Goal: Task Accomplishment & Management: Manage account settings

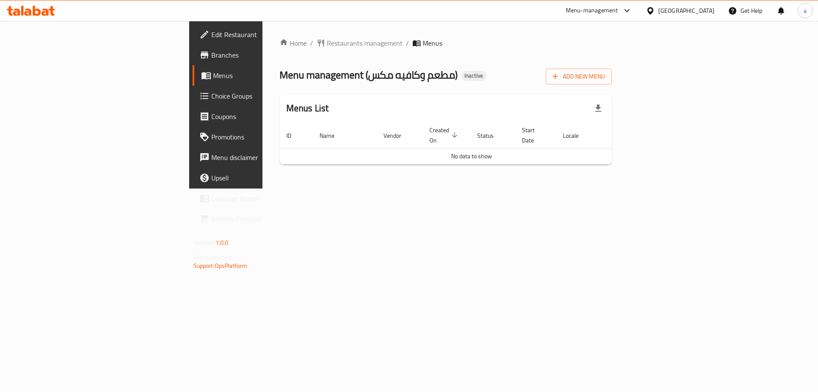
click at [612, 66] on div "Add New Menu" at bounding box center [579, 74] width 66 height 19
click at [613, 90] on div "Home / Restaurants management / Menus Menu management ( مطعم وكافيه مكس ) Inact…" at bounding box center [446, 104] width 333 height 133
click at [605, 80] on span "Add New Menu" at bounding box center [579, 76] width 52 height 11
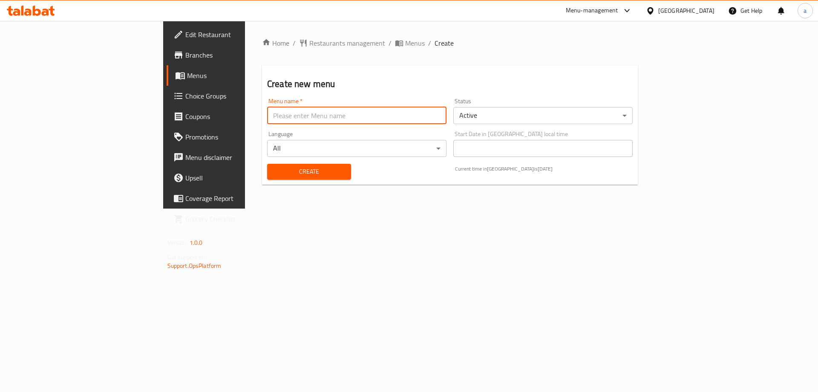
click at [409, 121] on input "text" at bounding box center [356, 115] width 179 height 17
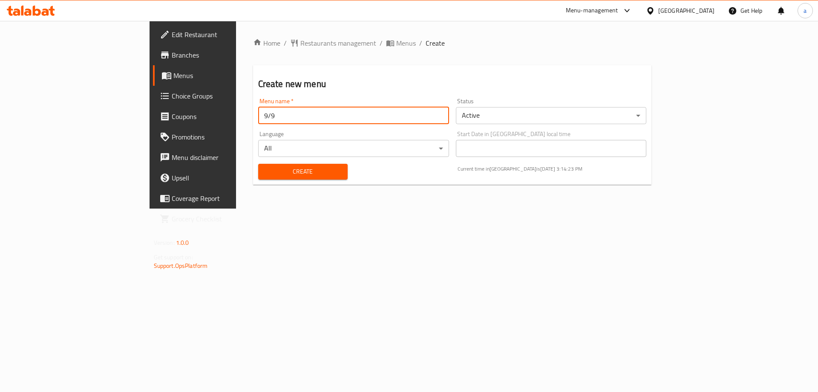
type input "9/9"
click at [258, 164] on button "Create" at bounding box center [303, 172] width 90 height 16
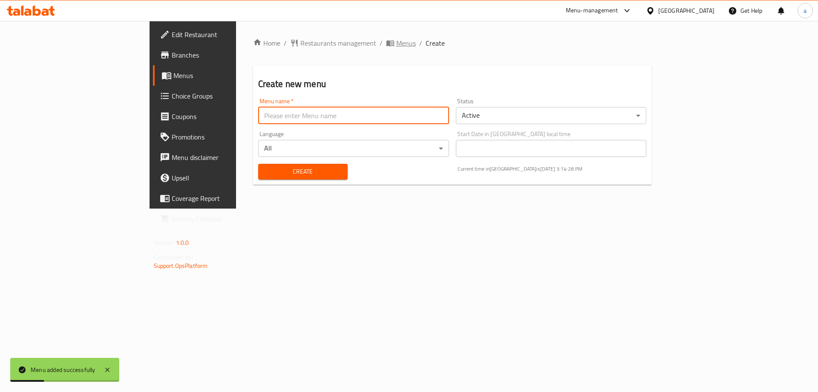
click at [396, 41] on span "Menus" at bounding box center [406, 43] width 20 height 10
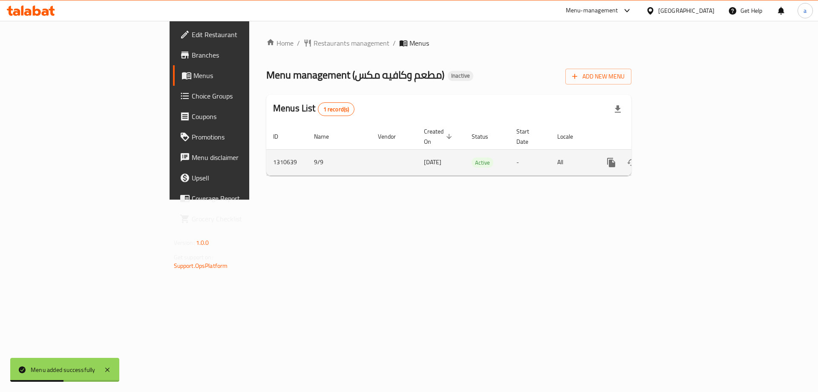
click at [678, 157] on icon "enhanced table" at bounding box center [673, 162] width 10 height 10
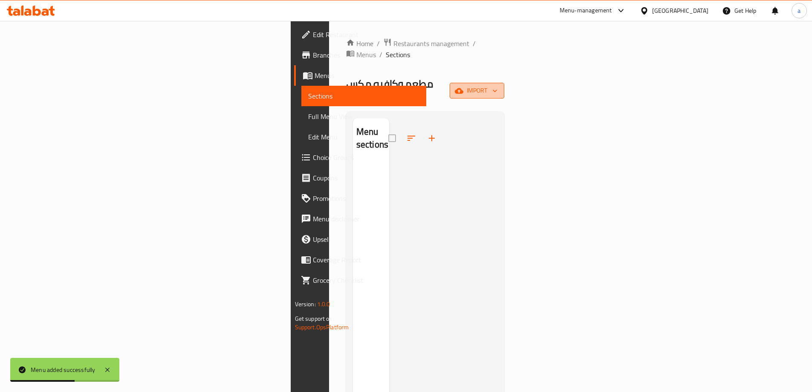
click at [463, 87] on icon "button" at bounding box center [459, 91] width 9 height 9
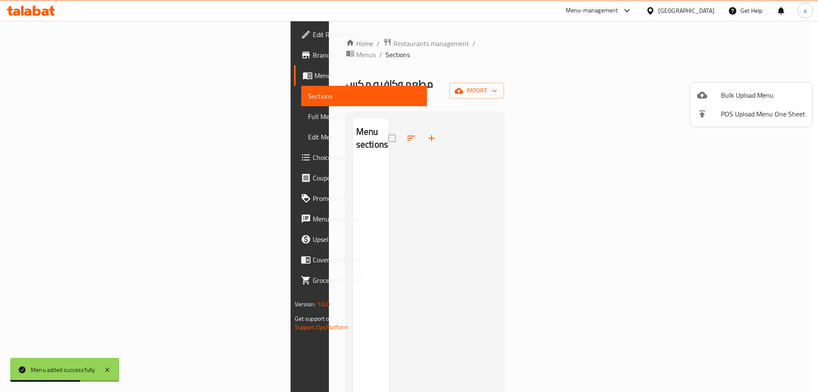
click at [731, 84] on ul "Bulk Upload Menu POS Upload Menu One Sheet" at bounding box center [752, 104] width 122 height 44
click at [730, 93] on span "Bulk Upload Menu" at bounding box center [763, 95] width 84 height 10
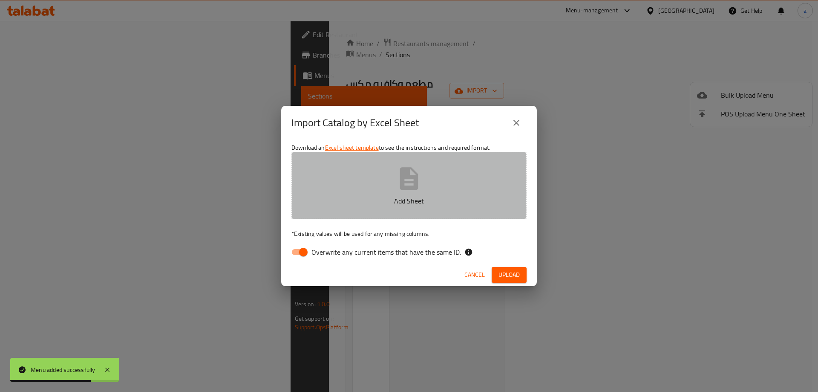
click at [439, 170] on button "Add Sheet" at bounding box center [409, 185] width 235 height 67
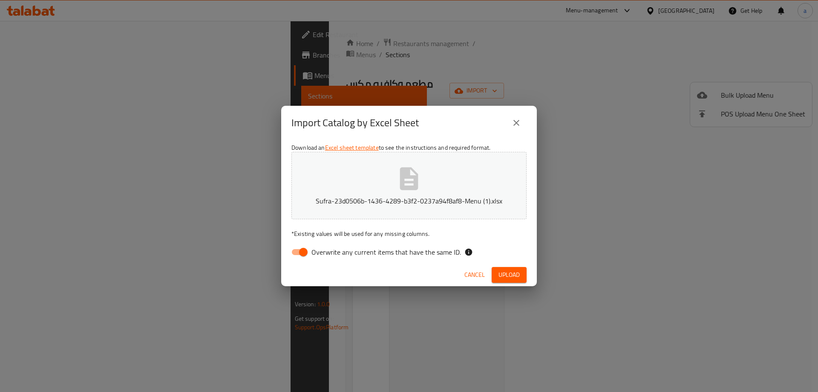
click at [307, 248] on input "Overwrite any current items that have the same ID." at bounding box center [303, 252] width 49 height 16
checkbox input "false"
click at [499, 277] on span "Upload" at bounding box center [509, 274] width 21 height 11
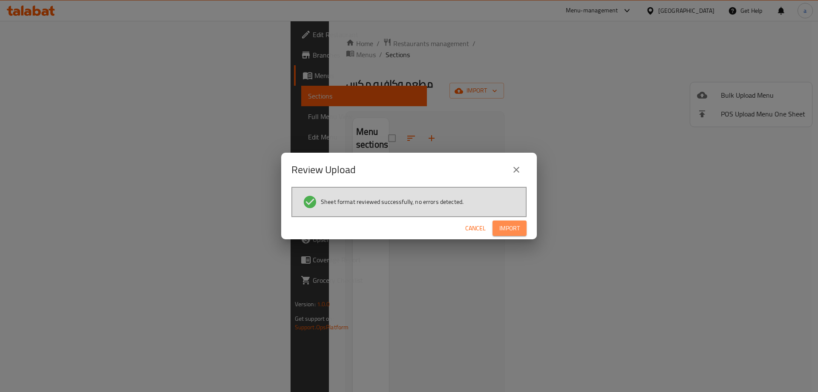
click at [509, 228] on span "Import" at bounding box center [510, 228] width 20 height 11
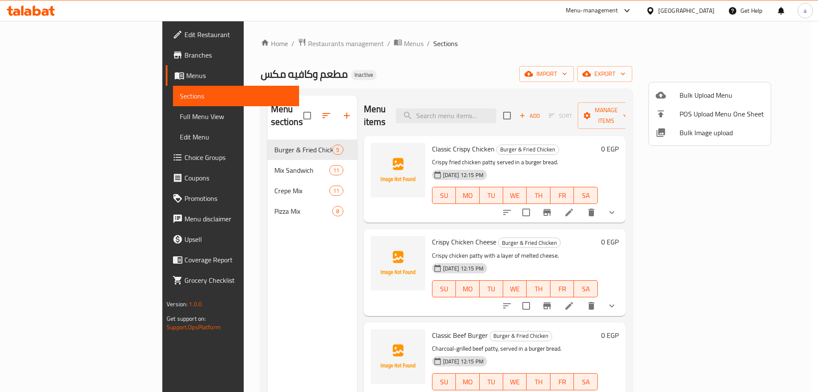
click at [56, 119] on div at bounding box center [409, 196] width 818 height 392
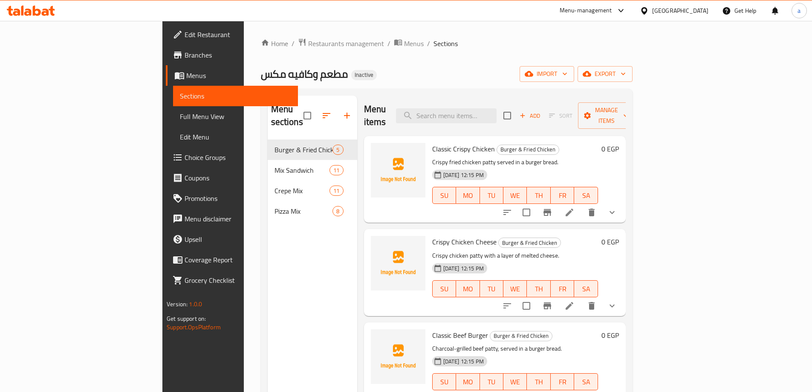
click at [180, 119] on span "Full Menu View" at bounding box center [235, 116] width 111 height 10
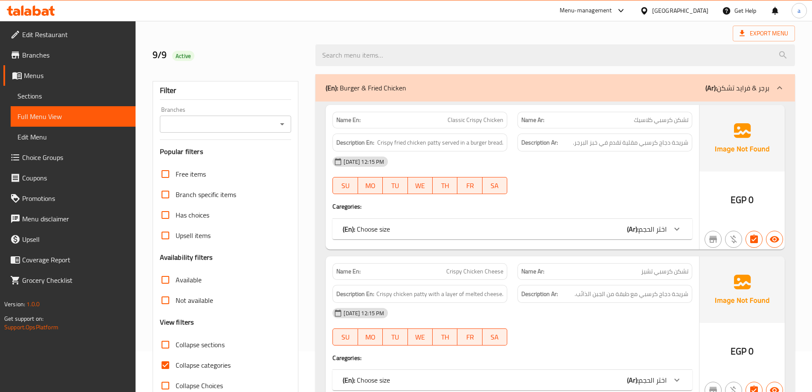
scroll to position [85, 0]
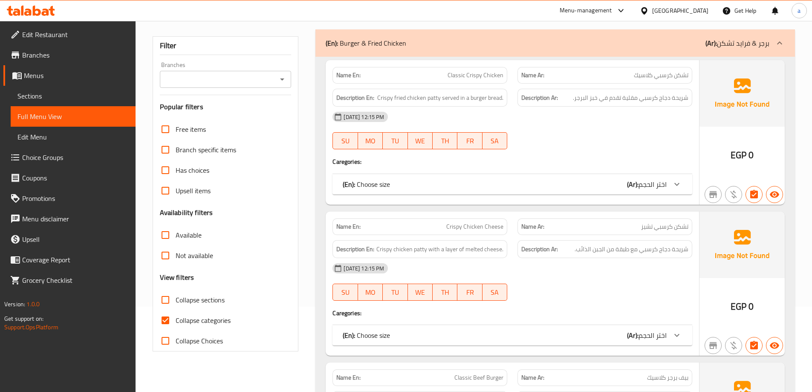
click at [192, 323] on span "Collapse categories" at bounding box center [203, 320] width 55 height 10
click at [176, 323] on input "Collapse categories" at bounding box center [165, 320] width 20 height 20
checkbox input "false"
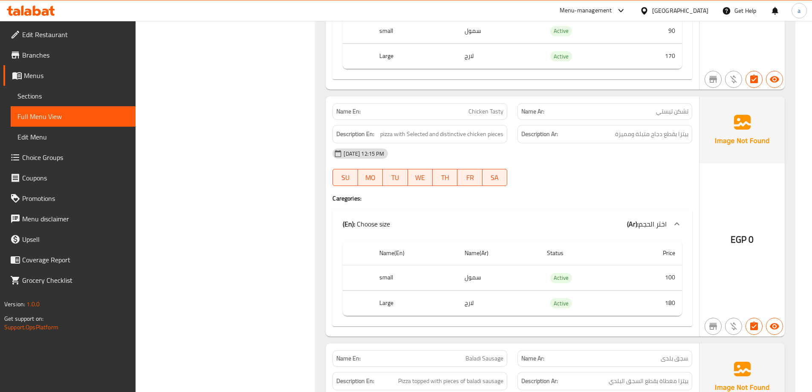
scroll to position [6181, 0]
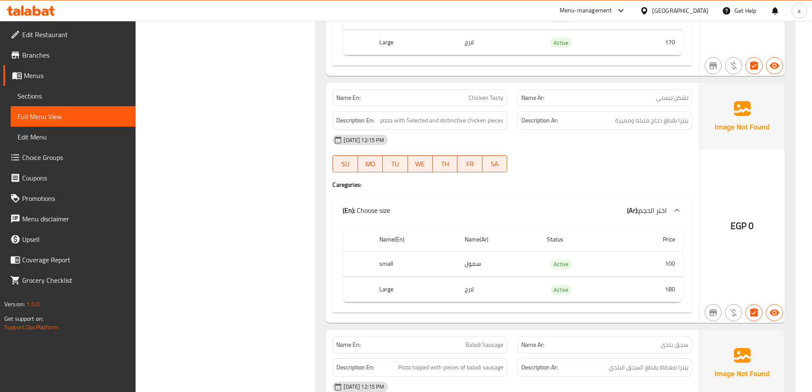
click at [54, 97] on span "Sections" at bounding box center [72, 96] width 111 height 10
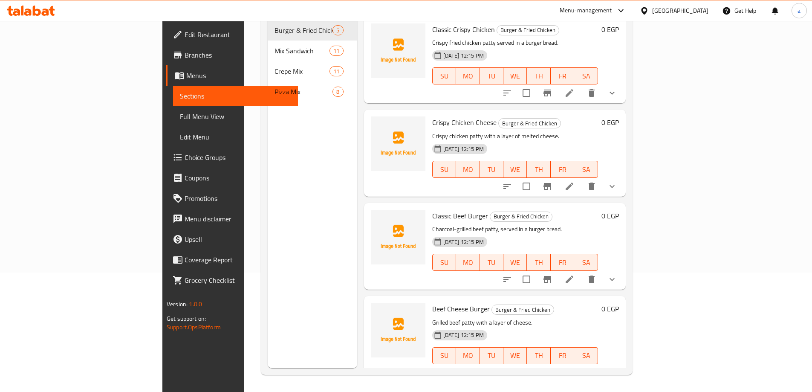
scroll to position [119, 0]
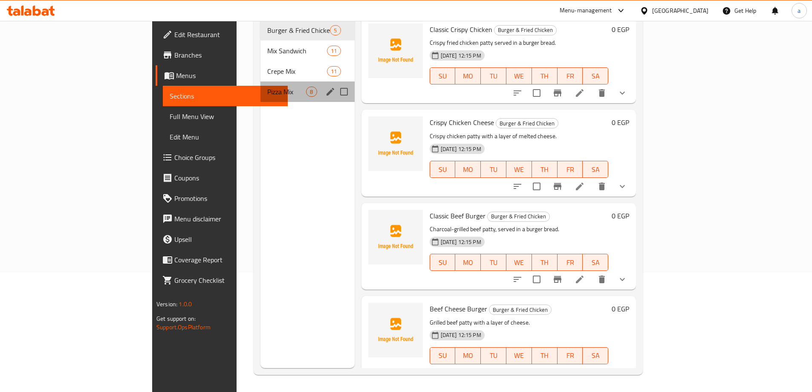
click at [260, 81] on div "Pizza Mix 8" at bounding box center [307, 91] width 94 height 20
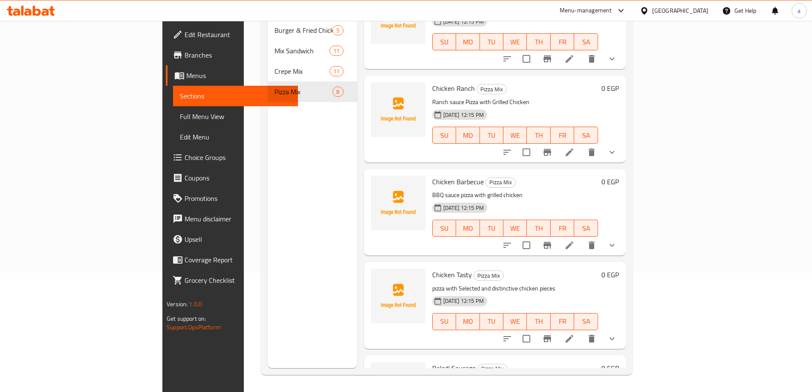
scroll to position [85, 0]
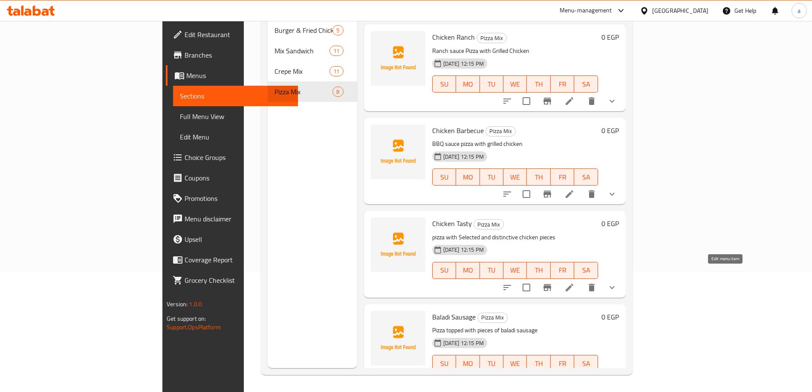
click at [575, 282] on icon at bounding box center [569, 287] width 10 height 10
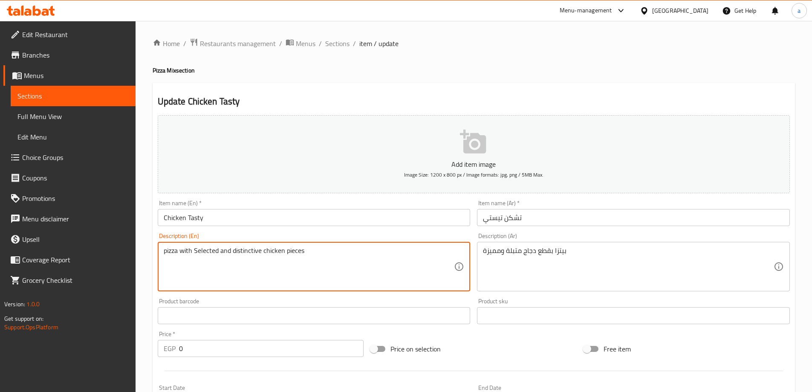
click at [205, 254] on textarea "pizza with Selected and distinctive chicken pieces" at bounding box center [309, 266] width 291 height 40
click at [323, 264] on textarea "pizza with spiced and distinctive chicken pieces" at bounding box center [309, 266] width 291 height 40
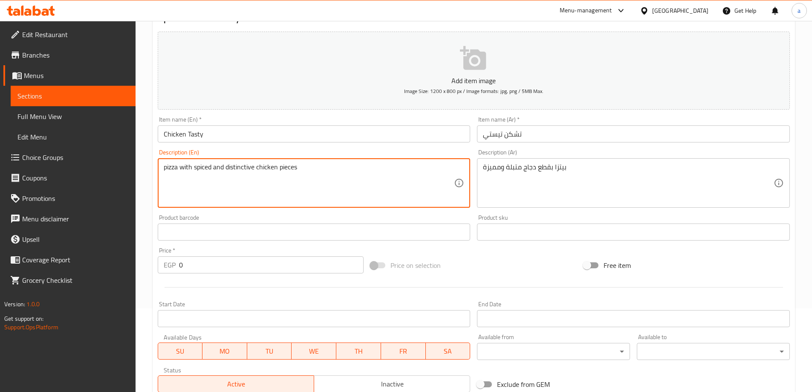
scroll to position [230, 0]
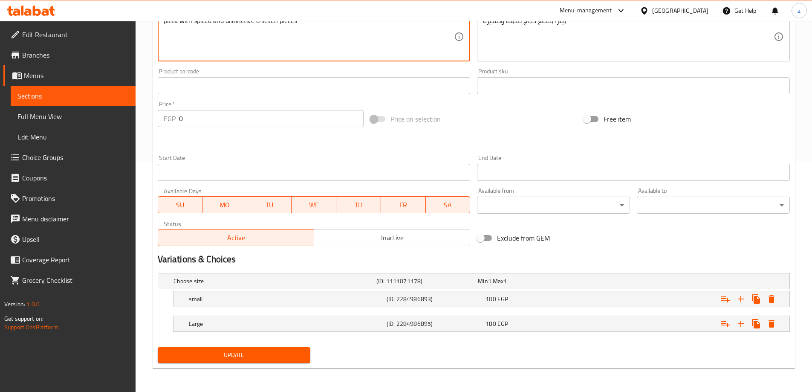
type textarea "pizza with spiced and distinctive chicken pieces"
click at [268, 353] on span "Update" at bounding box center [234, 355] width 139 height 11
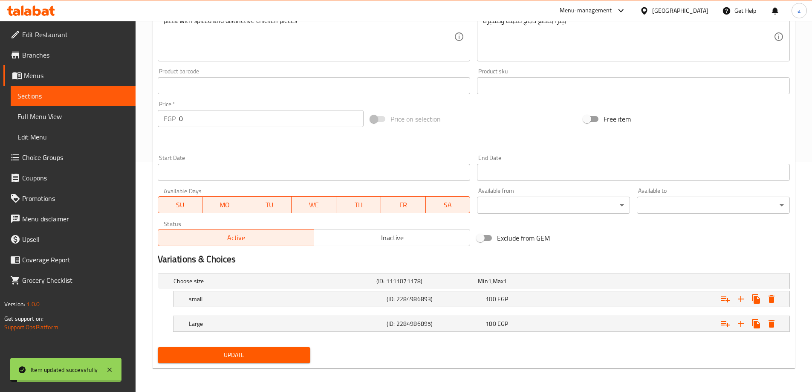
click at [72, 117] on span "Full Menu View" at bounding box center [72, 116] width 111 height 10
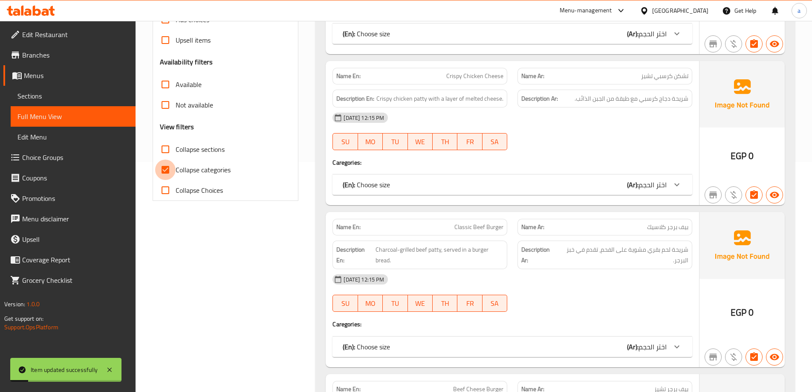
click at [175, 171] on input "Collapse categories" at bounding box center [165, 169] width 20 height 20
checkbox input "false"
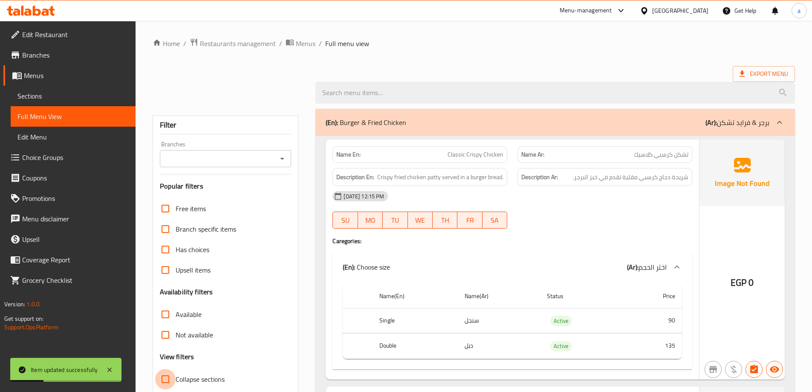
click at [174, 374] on input "Collapse sections" at bounding box center [165, 379] width 20 height 20
checkbox input "true"
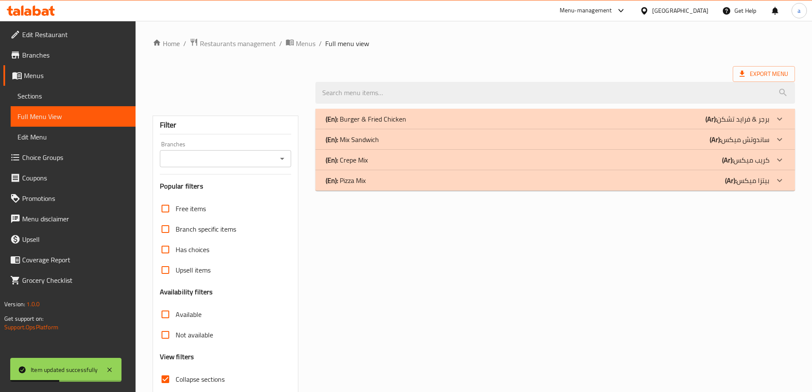
click at [709, 184] on div "(En): Pizza Mix (Ar): بيتزا ميكس" at bounding box center [548, 180] width 444 height 10
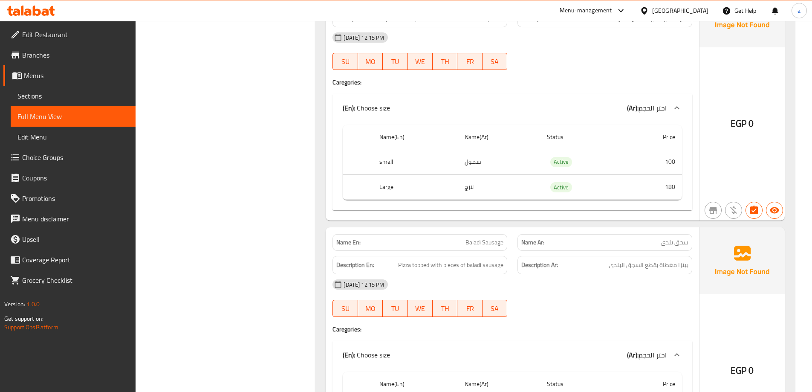
scroll to position [1079, 0]
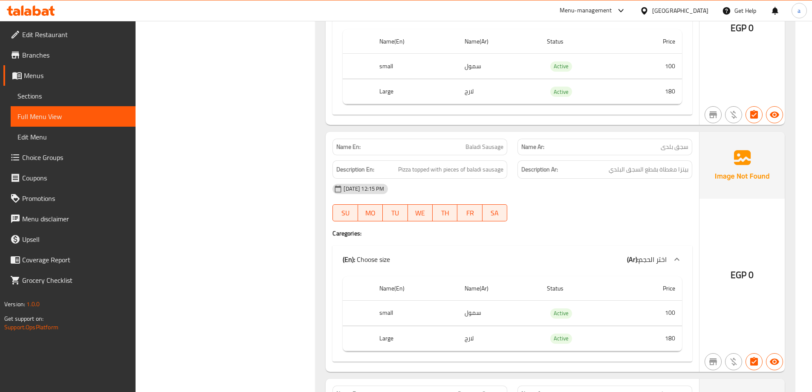
click at [69, 89] on link "Sections" at bounding box center [73, 96] width 125 height 20
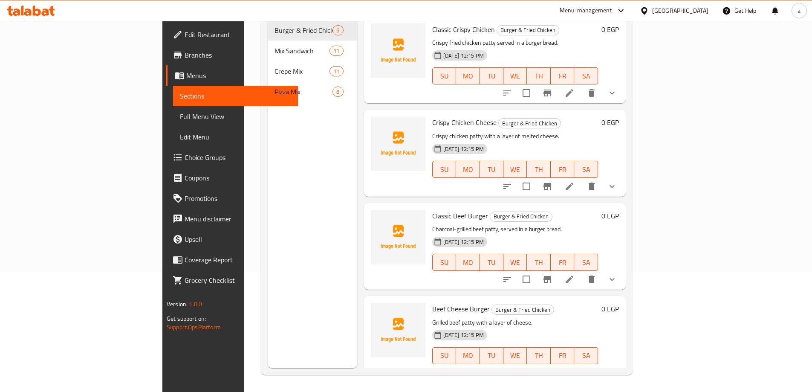
scroll to position [34, 0]
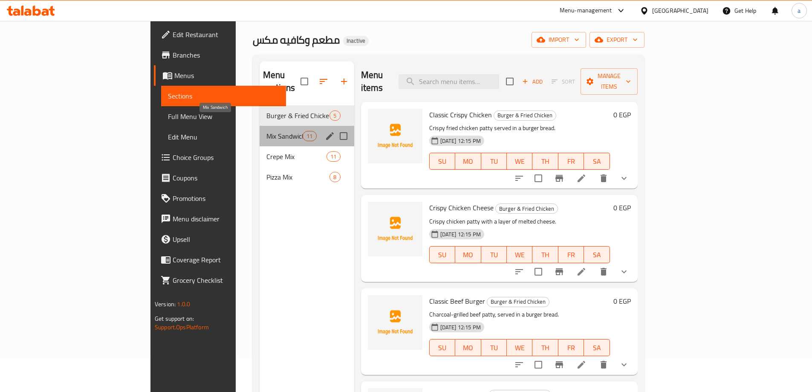
click at [266, 131] on span "Mix Sandwich" at bounding box center [284, 136] width 36 height 10
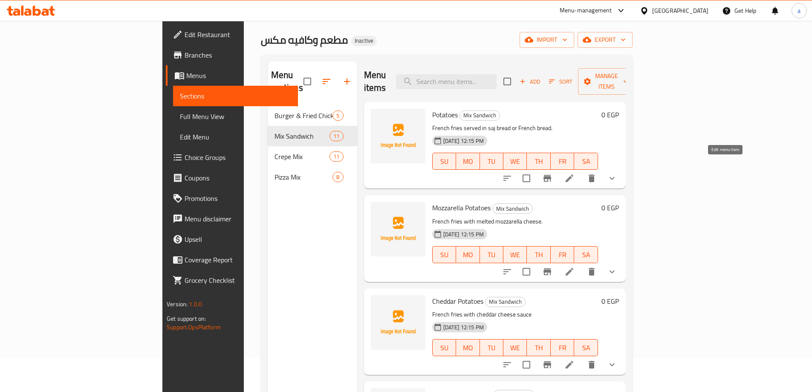
click at [573, 174] on icon at bounding box center [570, 178] width 8 height 8
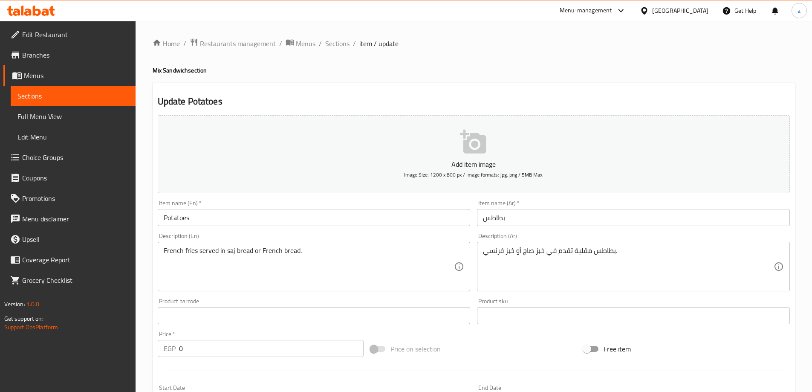
click at [268, 221] on input "Potatoes" at bounding box center [314, 217] width 313 height 17
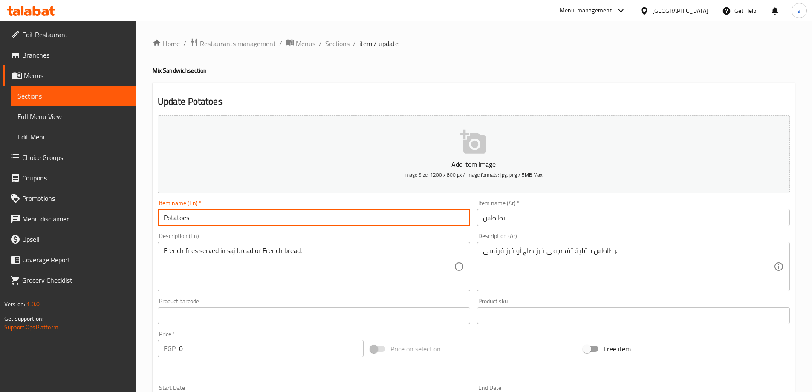
paste input "Mix Sandwich"
drag, startPoint x: 203, startPoint y: 215, endPoint x: 190, endPoint y: 224, distance: 16.3
click at [190, 224] on input "Potatoes Mix Sandwich" at bounding box center [314, 217] width 313 height 17
type input "Potatoes Sandwich"
click at [580, 216] on input "بطاطس" at bounding box center [633, 217] width 313 height 17
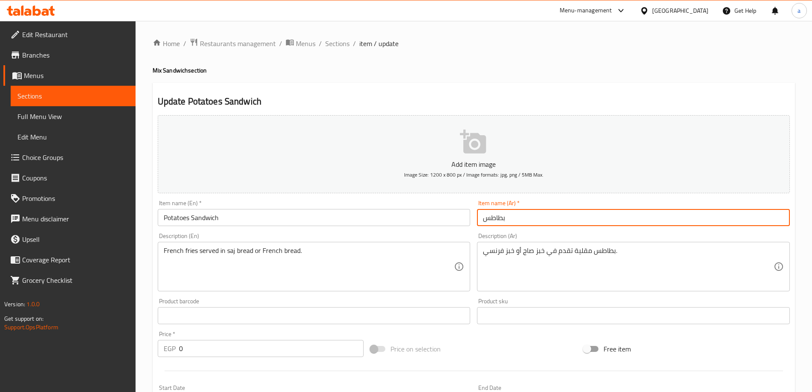
click at [480, 217] on input "بطاطس" at bounding box center [633, 217] width 313 height 17
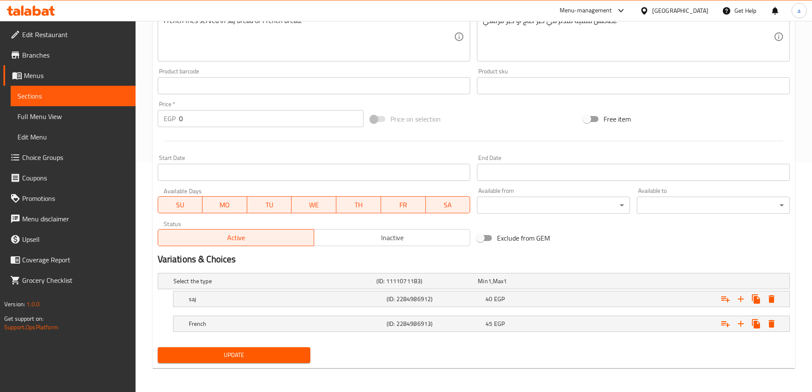
type input "سندوتش بطاطس"
click at [261, 356] on span "Update" at bounding box center [234, 355] width 139 height 11
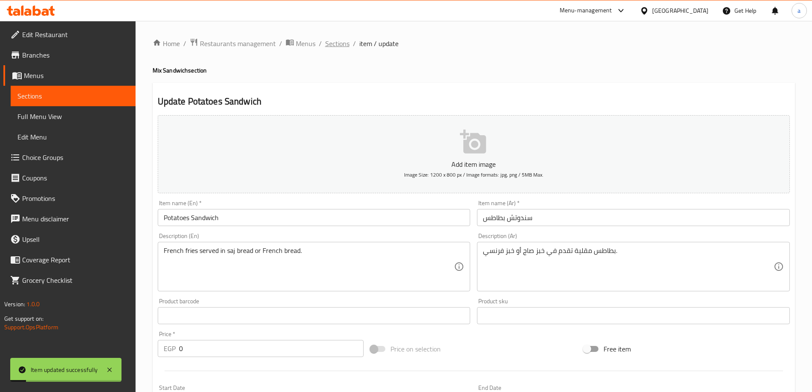
click at [336, 40] on span "Sections" at bounding box center [337, 43] width 24 height 10
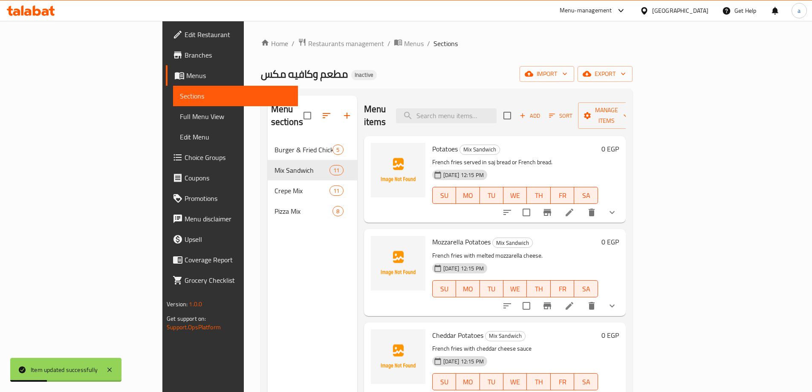
click at [581, 298] on li at bounding box center [570, 305] width 24 height 15
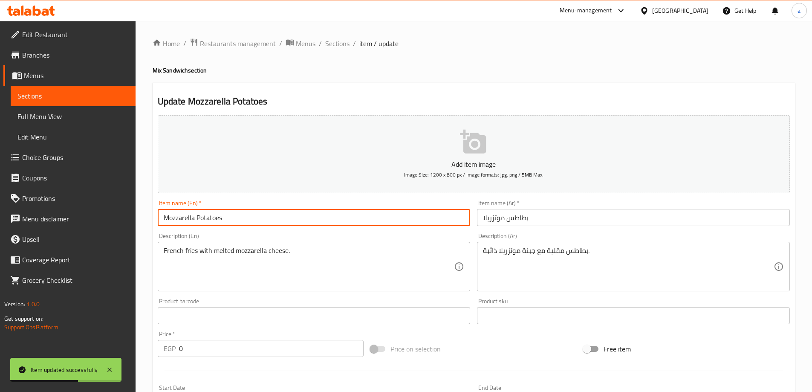
click at [278, 213] on input "Mozzarella Potatoes" at bounding box center [314, 217] width 313 height 17
paste input "Sandwich"
type input "Mozzarella Potatoes Sandwich"
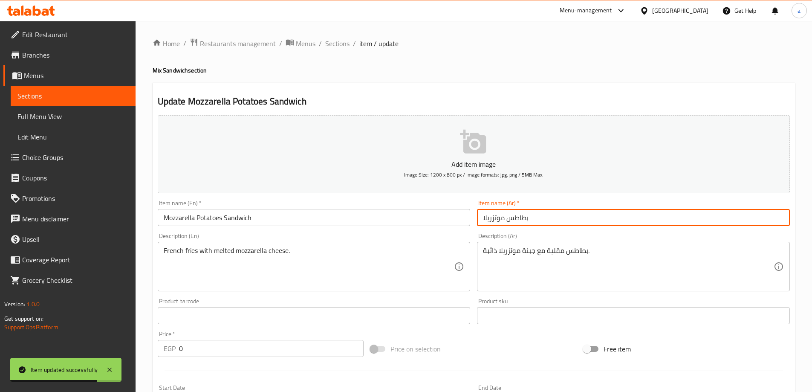
click at [556, 213] on input "بطاطس موتزريلا" at bounding box center [633, 217] width 313 height 17
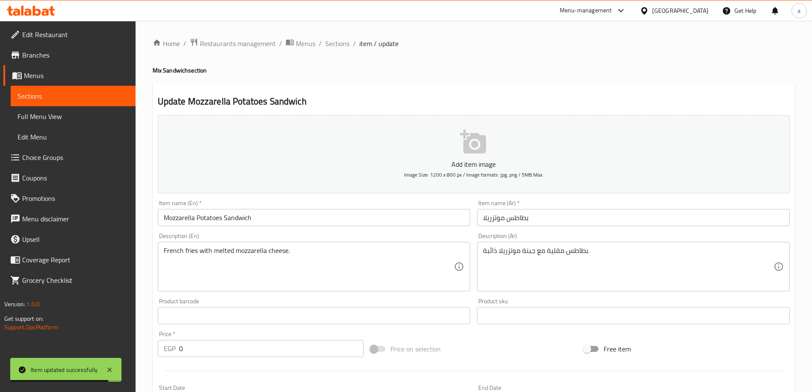
click at [476, 221] on div "Item name (Ar)   * [PERSON_NAME] Item name (Ar) *" at bounding box center [634, 213] width 320 height 33
click at [477, 221] on input "بطاطس موتزريلا" at bounding box center [633, 217] width 313 height 17
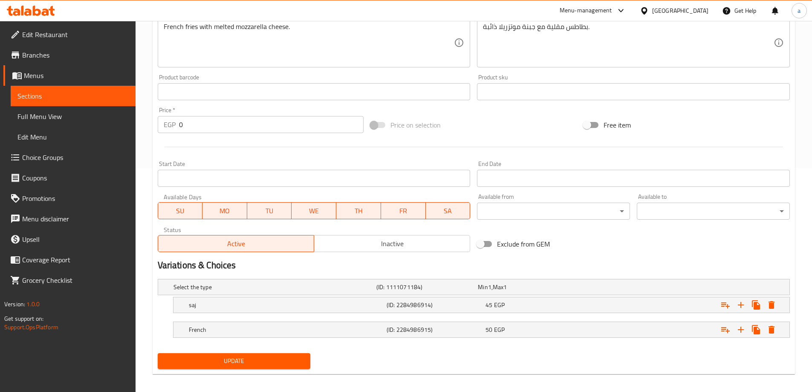
scroll to position [230, 0]
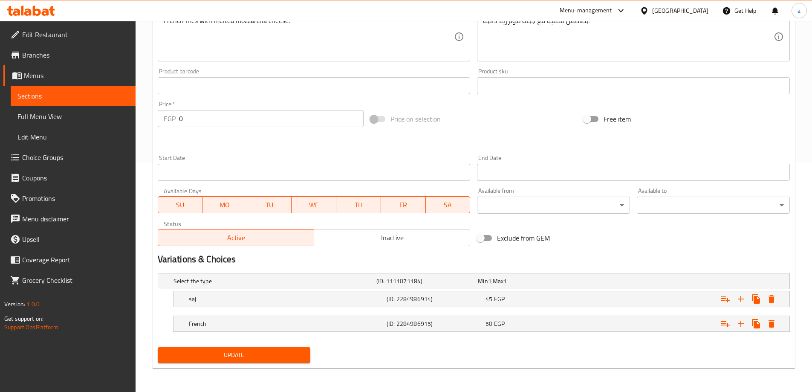
type input "ساندوتش بطاطس موتزريلا"
click at [259, 346] on div "Update" at bounding box center [234, 355] width 160 height 23
click at [245, 355] on span "Update" at bounding box center [234, 355] width 139 height 11
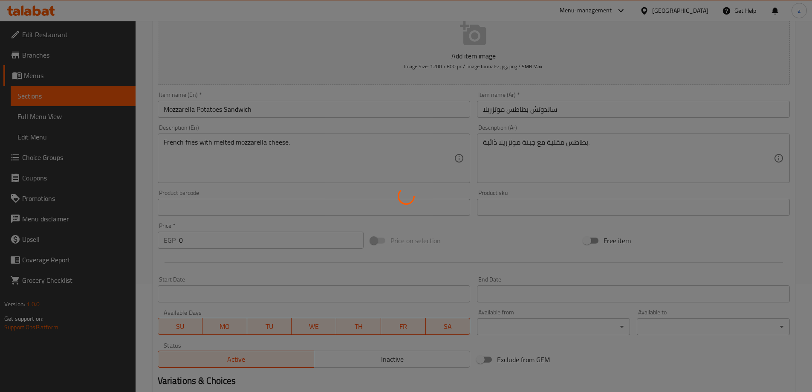
scroll to position [0, 0]
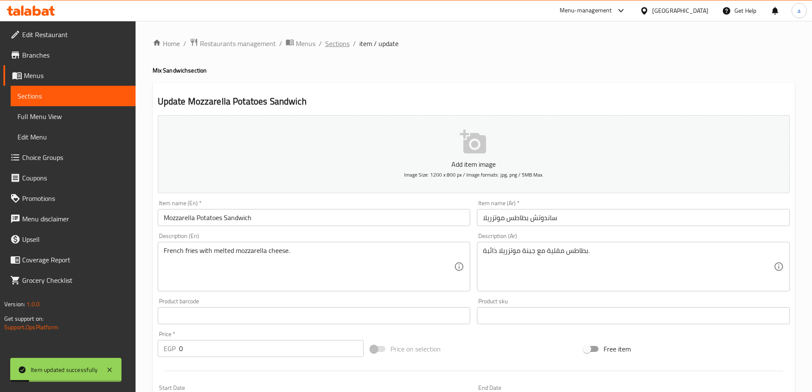
click at [345, 39] on span "Sections" at bounding box center [337, 43] width 24 height 10
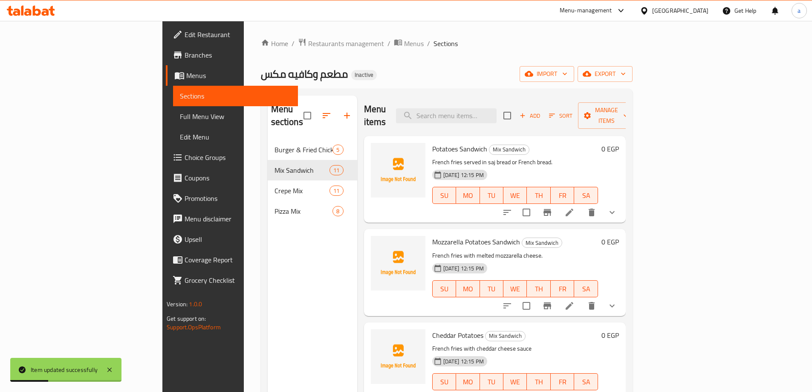
click at [581, 205] on li at bounding box center [570, 212] width 24 height 15
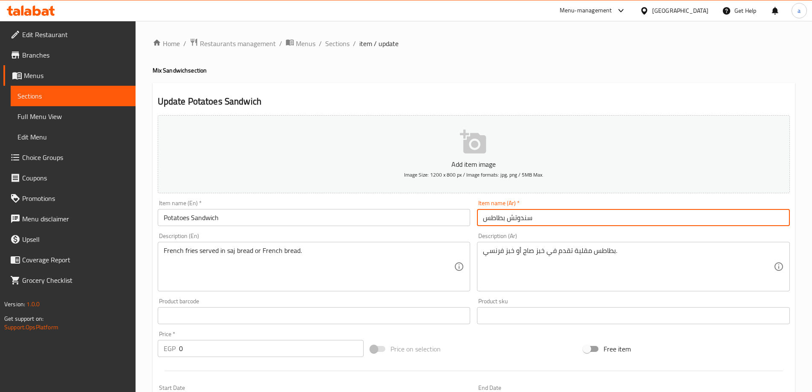
click at [525, 213] on input "سندوتش بطاطس" at bounding box center [633, 217] width 313 height 17
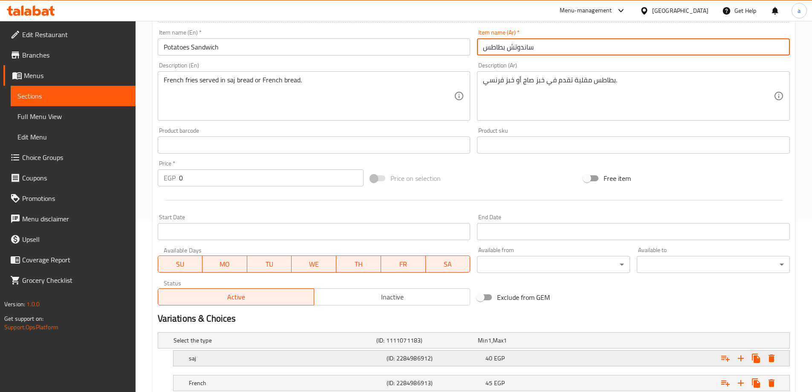
scroll to position [230, 0]
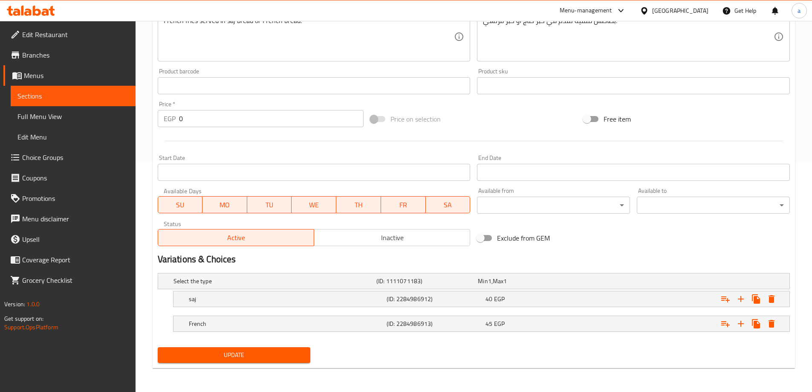
type input "ساندوتش بطاطس"
click at [248, 352] on span "Update" at bounding box center [234, 355] width 139 height 11
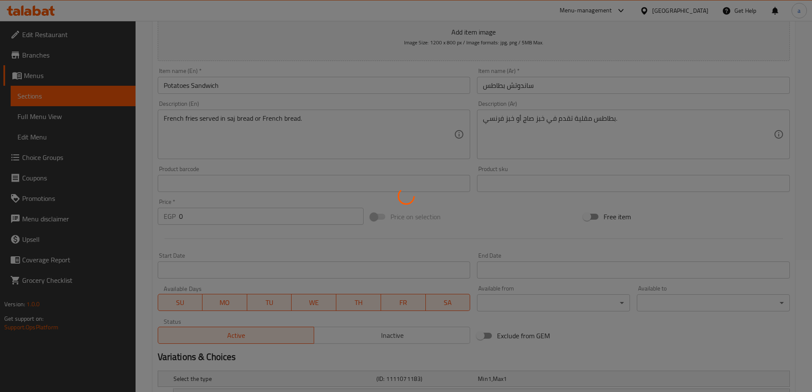
scroll to position [0, 0]
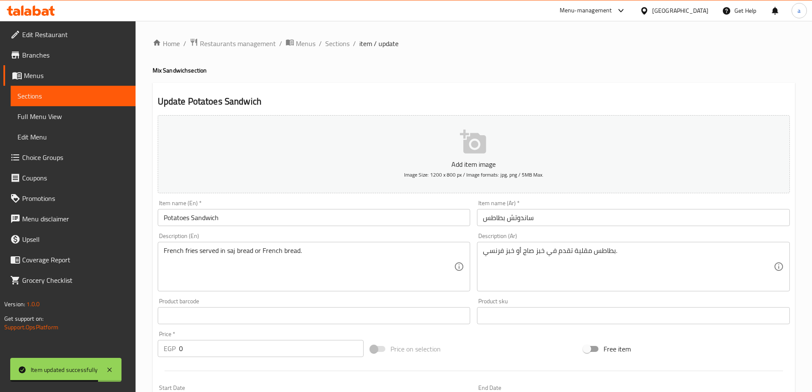
click at [338, 57] on div "Home / Restaurants management / Menus / Sections / item / update Mix Sandwich s…" at bounding box center [474, 321] width 642 height 567
click at [344, 40] on span "Sections" at bounding box center [337, 43] width 24 height 10
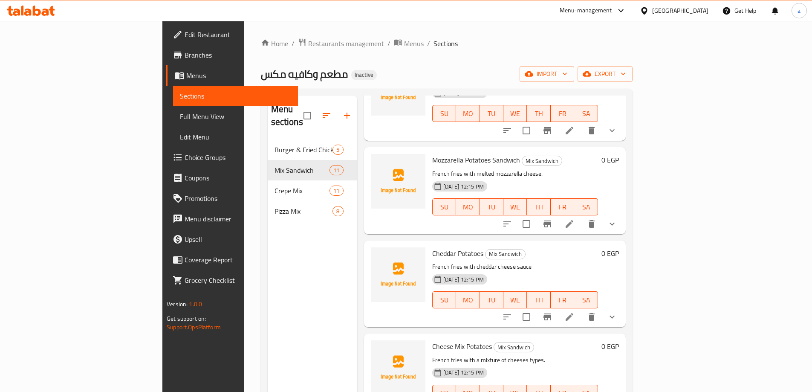
scroll to position [85, 0]
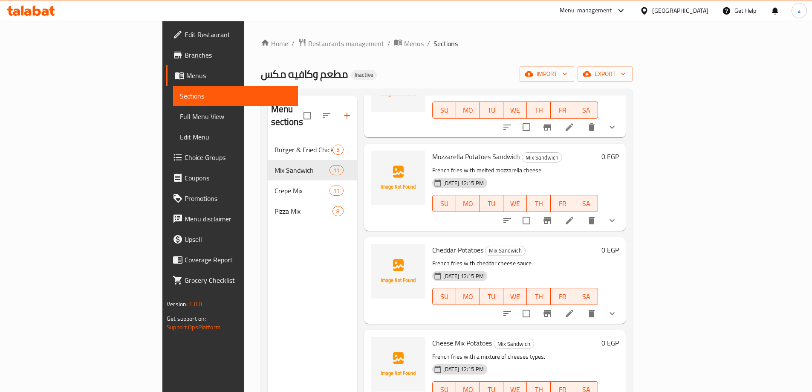
click at [575, 308] on icon at bounding box center [569, 313] width 10 height 10
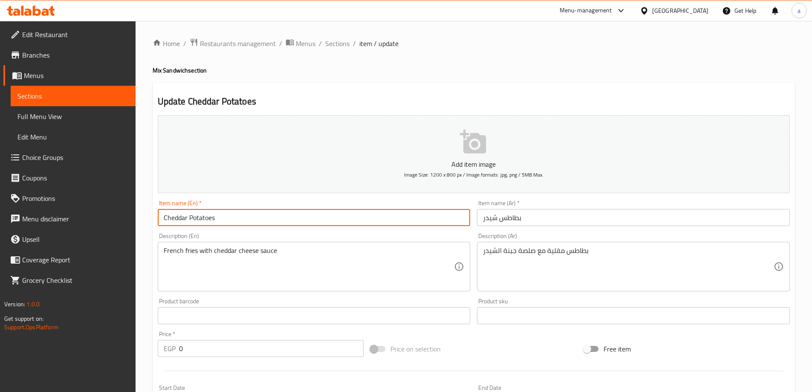
click at [328, 211] on input "Cheddar Potatoes" at bounding box center [314, 217] width 313 height 17
paste input "Sandwich"
type input "Cheddar Potatoes Sandwich"
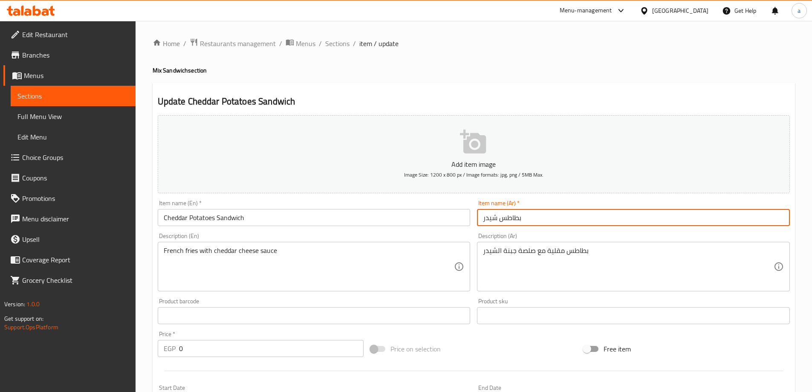
click at [481, 214] on input "بطاطس شيدر" at bounding box center [633, 217] width 313 height 17
type input "ساندوتش بطاطس شيدر"
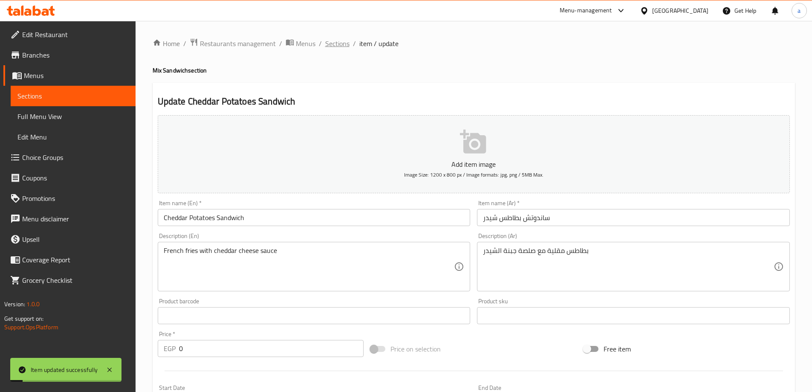
click at [337, 40] on span "Sections" at bounding box center [337, 43] width 24 height 10
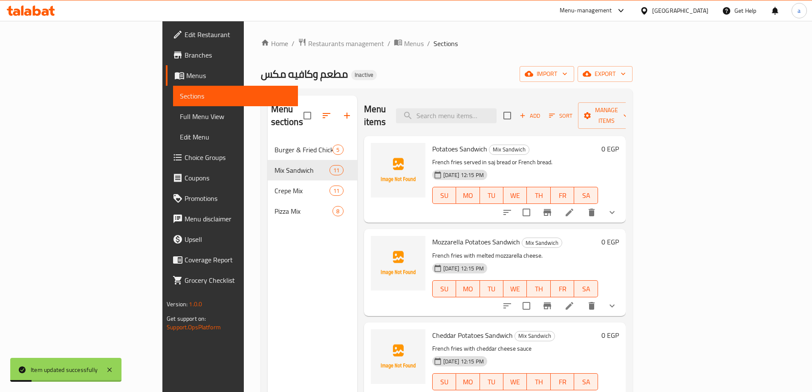
scroll to position [128, 0]
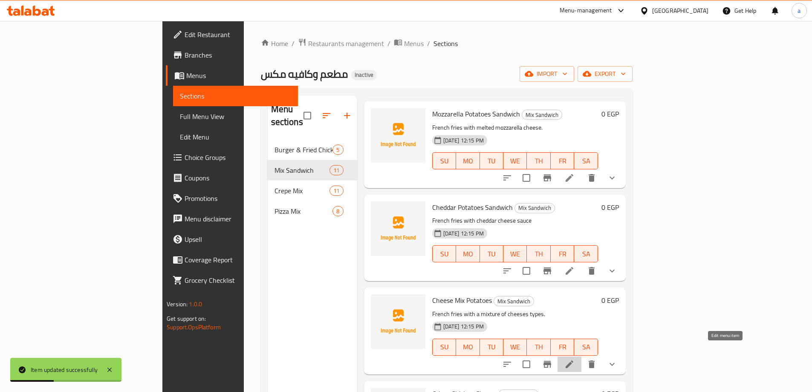
click at [575, 359] on icon at bounding box center [569, 364] width 10 height 10
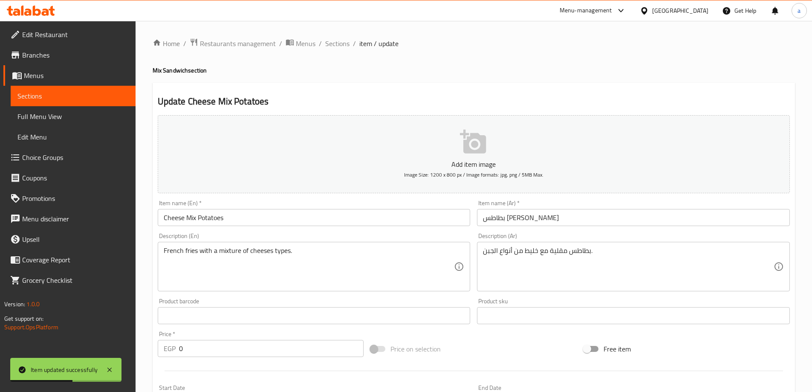
click at [315, 224] on input "Cheese Mix Potatoes" at bounding box center [314, 217] width 313 height 17
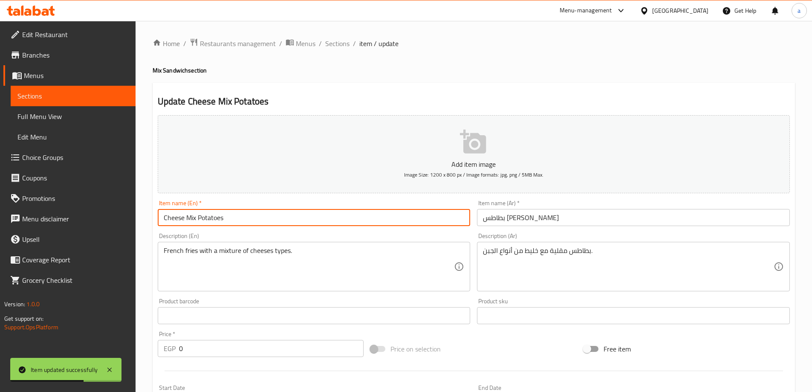
paste input "Sandwich"
type input "Cheese Mix Potatoes Sandwich"
click at [549, 219] on input "بطاطس [PERSON_NAME]" at bounding box center [633, 217] width 313 height 17
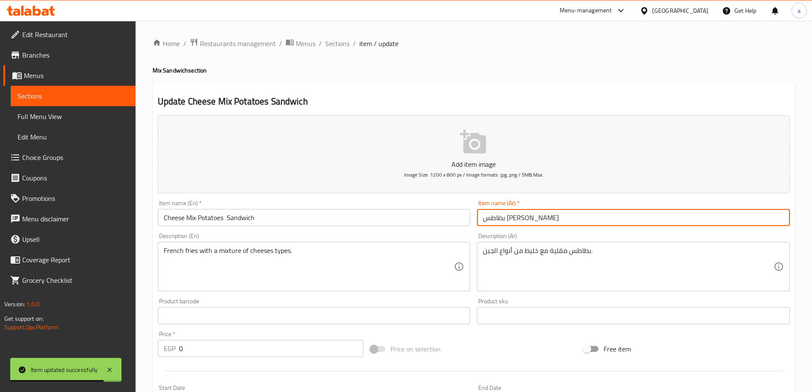
click at [480, 220] on input "بطاطس [PERSON_NAME]" at bounding box center [633, 217] width 313 height 17
type input "ساندوتش بطاطس ميكس جبن"
click at [325, 43] on span "Sections" at bounding box center [337, 43] width 24 height 10
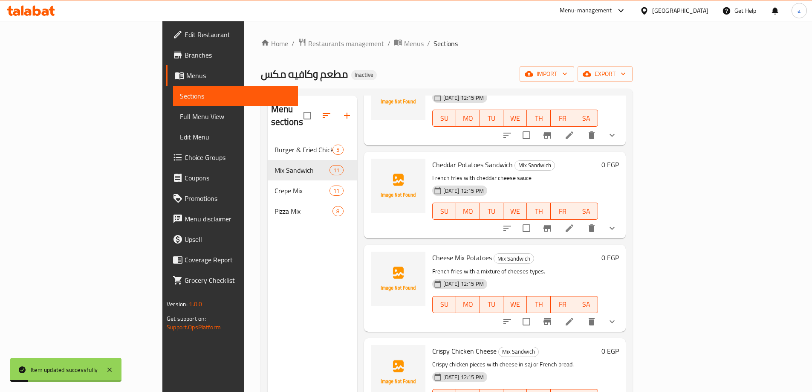
scroll to position [213, 0]
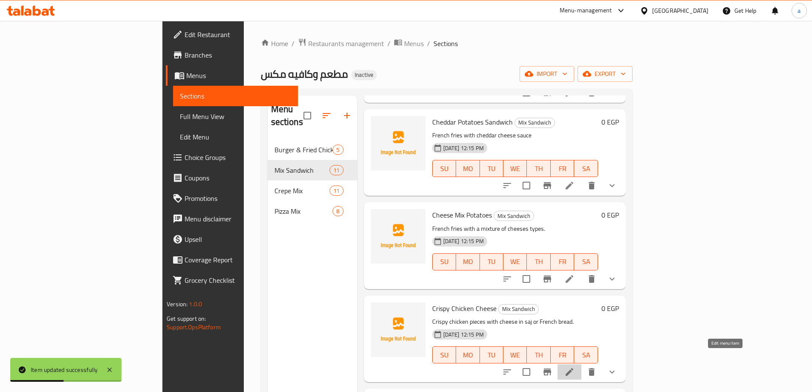
click at [575, 367] on icon at bounding box center [569, 372] width 10 height 10
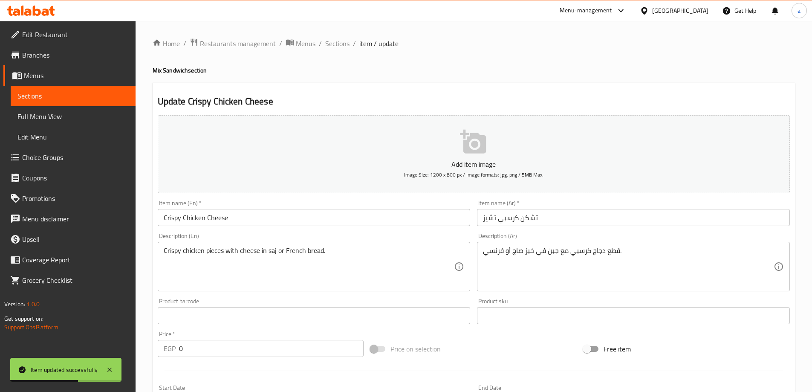
click at [414, 224] on input "Crispy Chicken Cheese" at bounding box center [314, 217] width 313 height 17
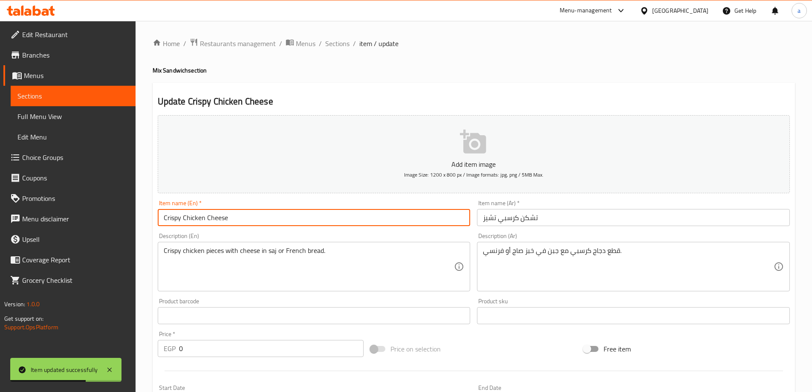
paste input "Sandwich"
type input "Crispy Chicken Cheese Sandwich"
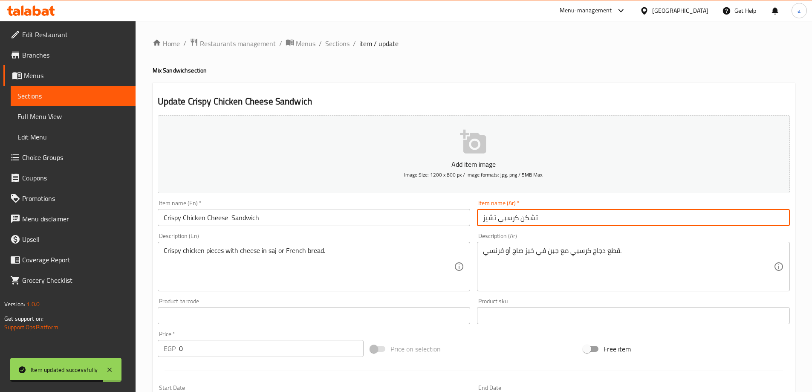
click at [482, 216] on input "تشكن كرسبي تشيز" at bounding box center [633, 217] width 313 height 17
type input "ساندوتش تشكن كرسبي تشيز"
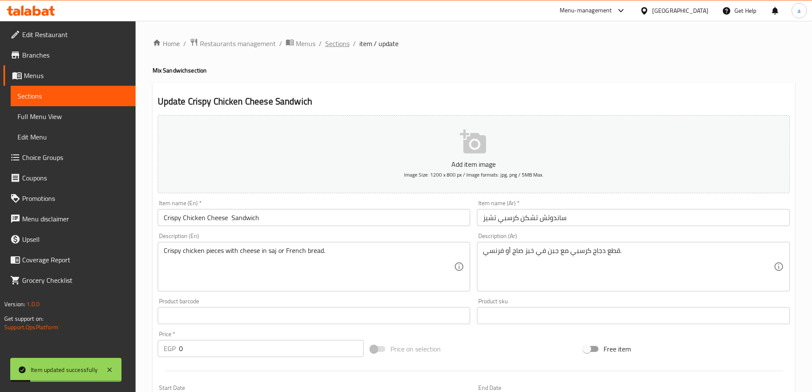
click at [332, 46] on span "Sections" at bounding box center [337, 43] width 24 height 10
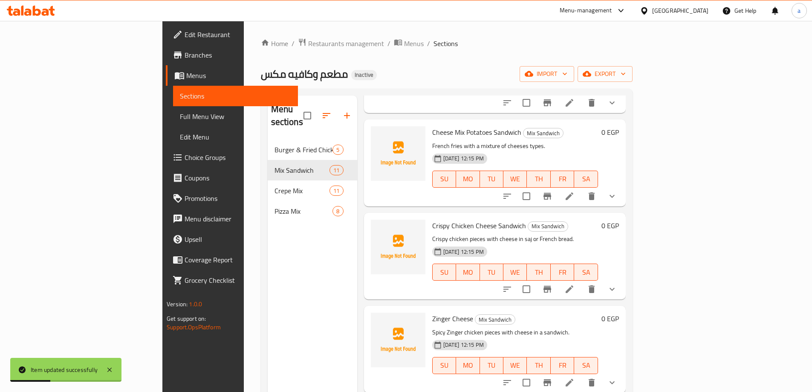
scroll to position [298, 0]
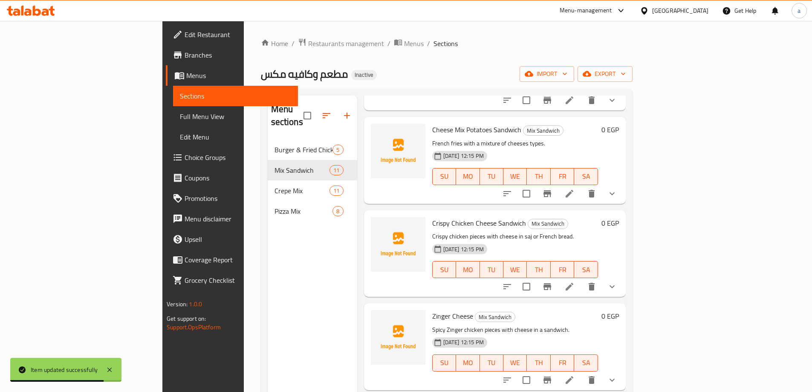
click at [581, 372] on li at bounding box center [570, 379] width 24 height 15
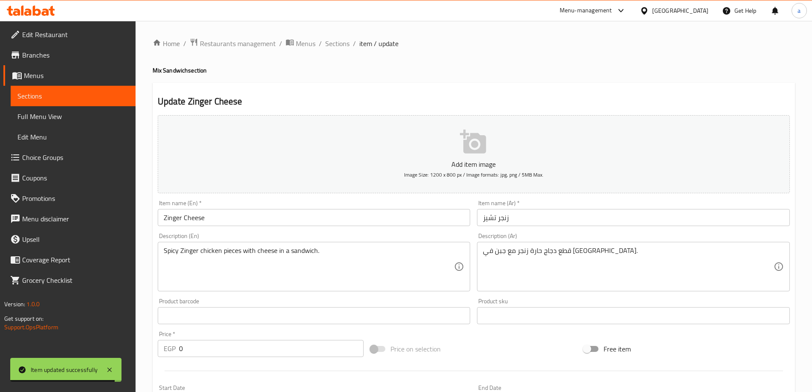
click at [335, 223] on input "Zinger Cheese" at bounding box center [314, 217] width 313 height 17
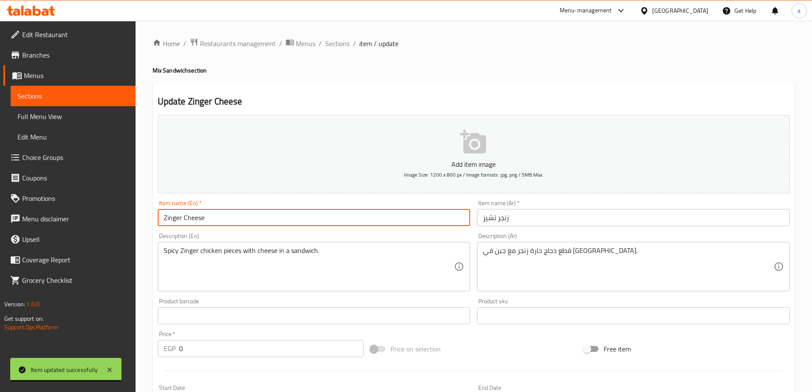
paste input "Sandwich"
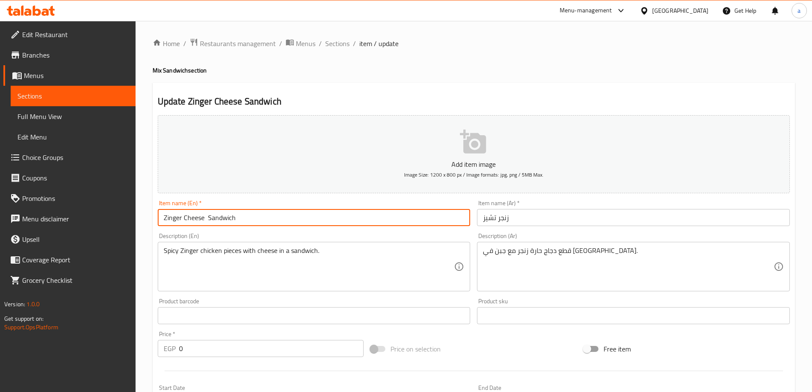
type input "Zinger Cheese Sandwich"
click at [602, 222] on input "زنجر تشيز" at bounding box center [633, 217] width 313 height 17
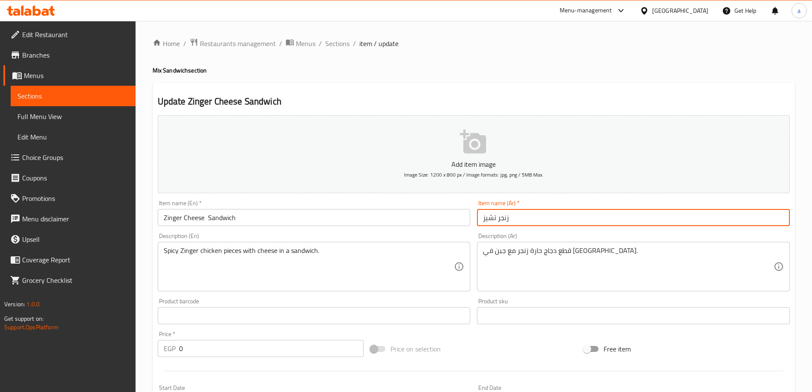
click at [479, 215] on input "زنجر تشيز" at bounding box center [633, 217] width 313 height 17
type input "[PERSON_NAME]"
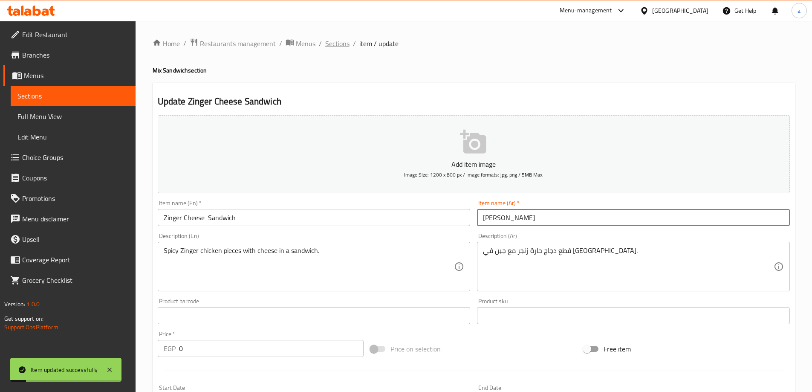
click at [329, 46] on span "Sections" at bounding box center [337, 43] width 24 height 10
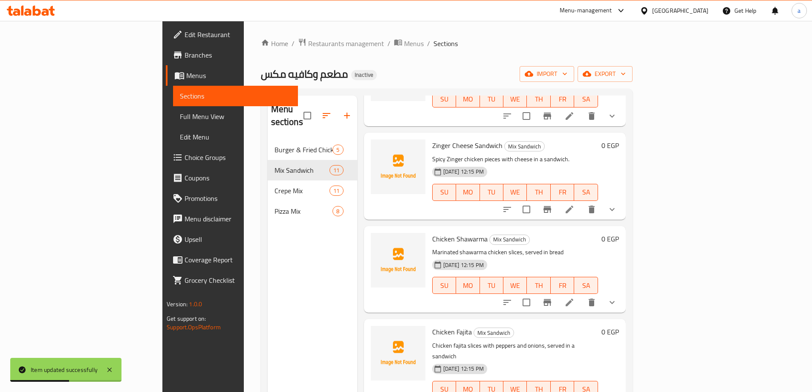
scroll to position [426, 0]
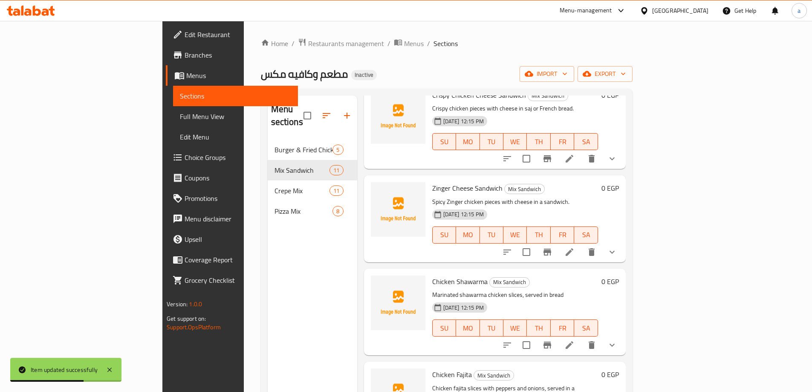
click at [575, 340] on icon at bounding box center [569, 345] width 10 height 10
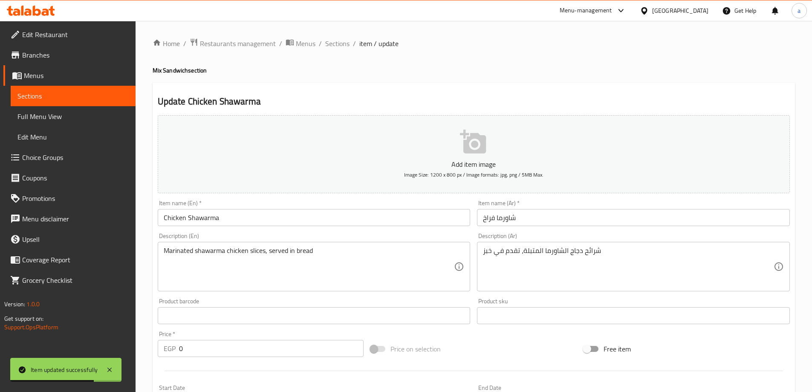
click at [327, 223] on input "Chicken Shawarma" at bounding box center [314, 217] width 313 height 17
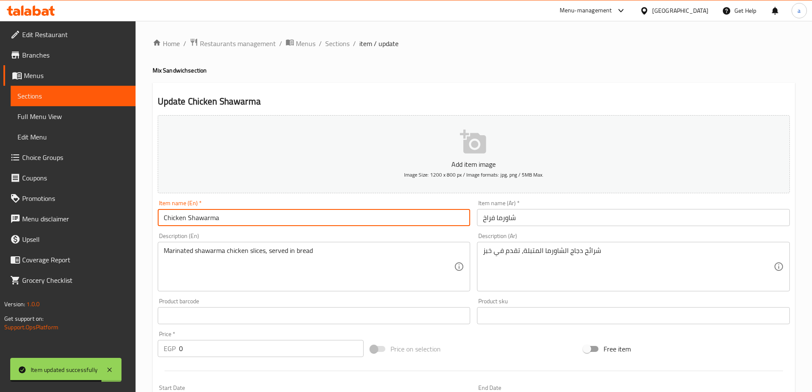
paste input "Sandwich"
type input "Chicken Shawarma Sandwich"
click at [482, 220] on input "شاورما فراخ" at bounding box center [633, 217] width 313 height 17
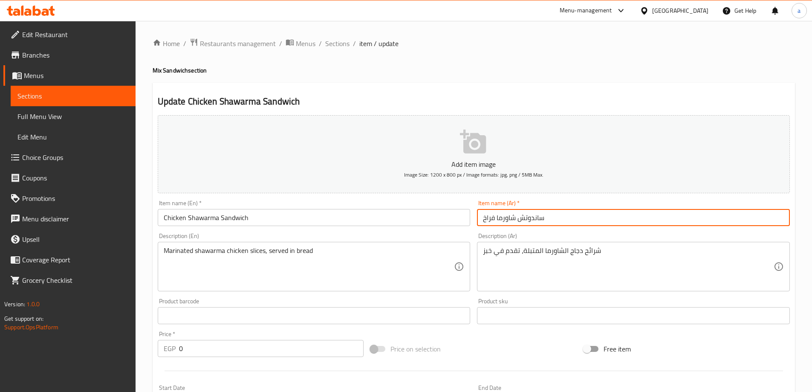
type input "ساندوتش شاورما فراخ"
click at [339, 42] on span "Sections" at bounding box center [337, 43] width 24 height 10
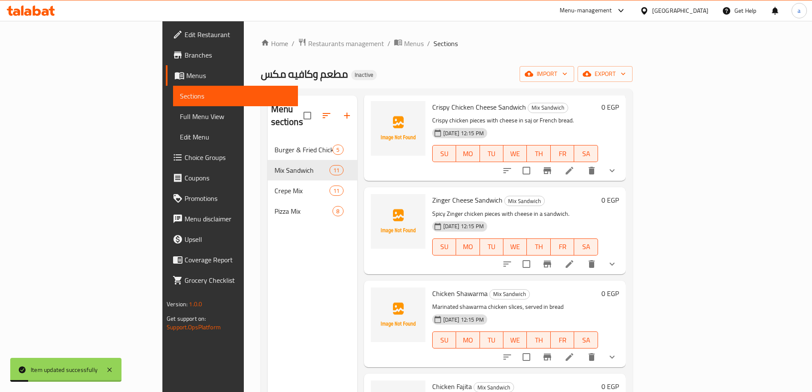
scroll to position [469, 0]
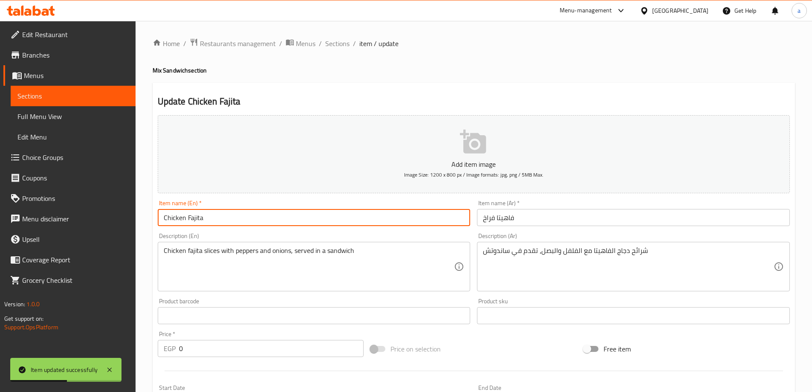
click at [301, 214] on input "Chicken Fajita" at bounding box center [314, 217] width 313 height 17
paste input "Sandwich"
type input "Chicken Fajita Sandwich"
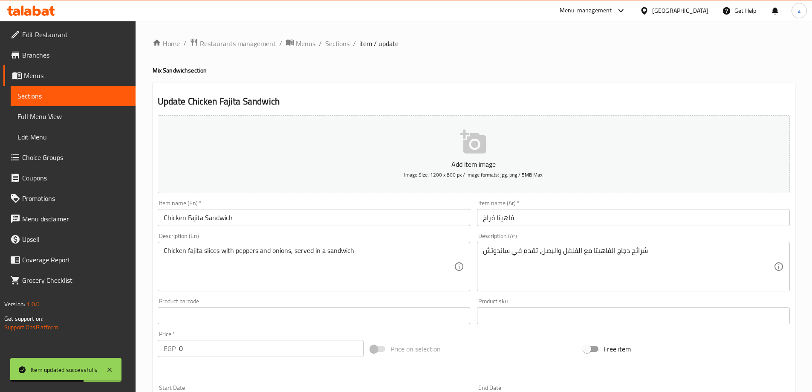
click at [476, 219] on div "Item name (Ar)   * فاهيتا فراخ Item name (Ar) *" at bounding box center [634, 213] width 320 height 33
click at [481, 217] on input "فاهيتا فراخ" at bounding box center [633, 217] width 313 height 17
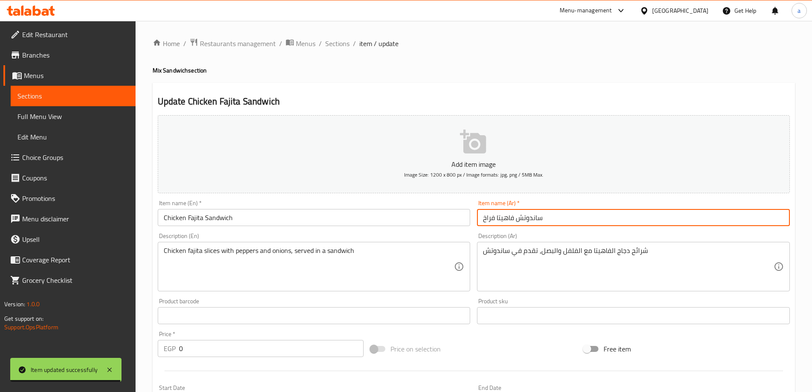
type input "ساندوتش فاهيتا فراخ"
click at [339, 46] on span "Sections" at bounding box center [337, 43] width 24 height 10
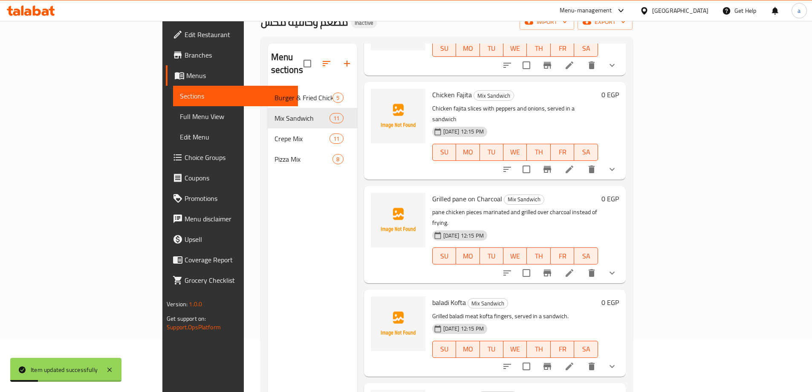
scroll to position [119, 0]
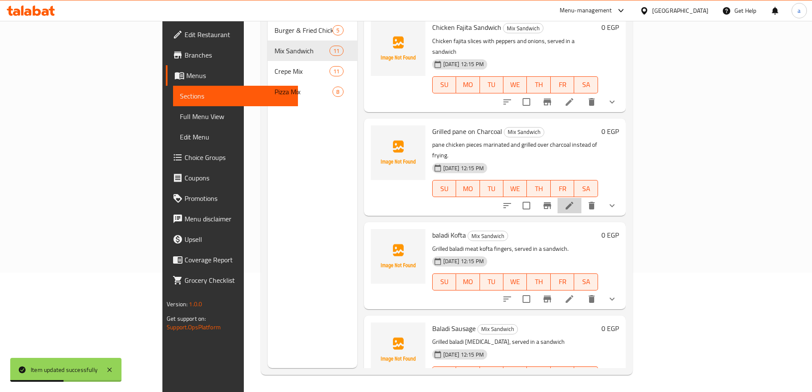
click at [581, 198] on li at bounding box center [570, 205] width 24 height 15
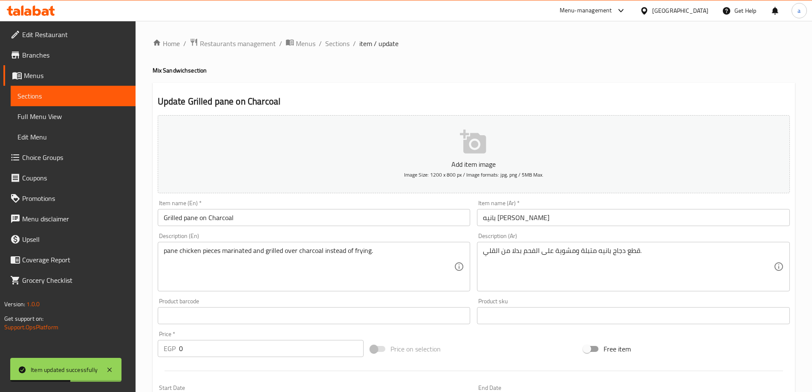
click at [340, 220] on input "Grilled pane on Charcoal" at bounding box center [314, 217] width 313 height 17
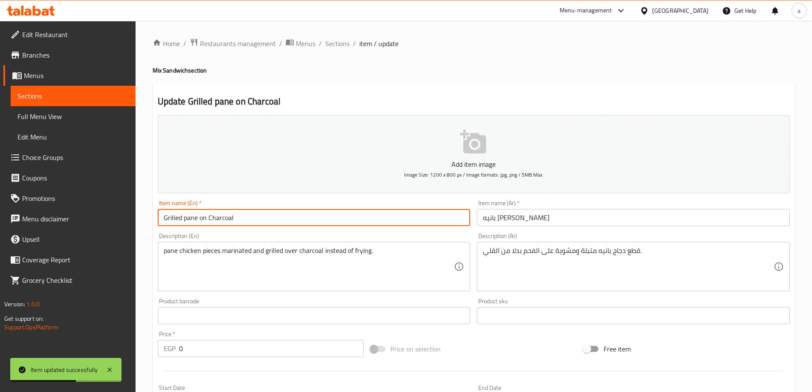
paste input "Sandwich"
type input "Grilled pane on Charcoal Sandwich"
click at [482, 217] on input "بانیه [PERSON_NAME]" at bounding box center [633, 217] width 313 height 17
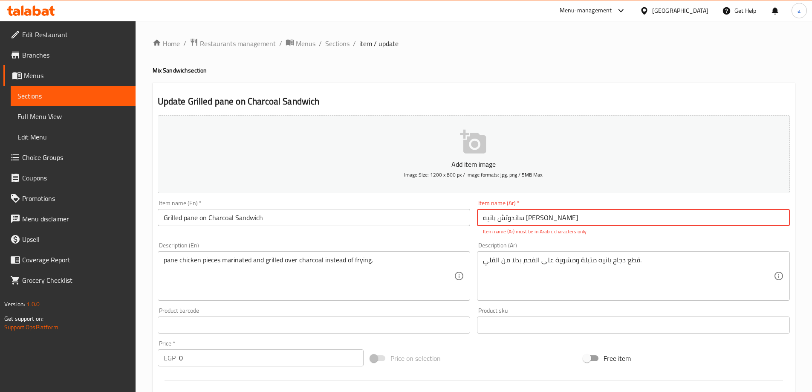
click at [594, 210] on input "ساندوتش بانیه [PERSON_NAME]" at bounding box center [633, 217] width 313 height 17
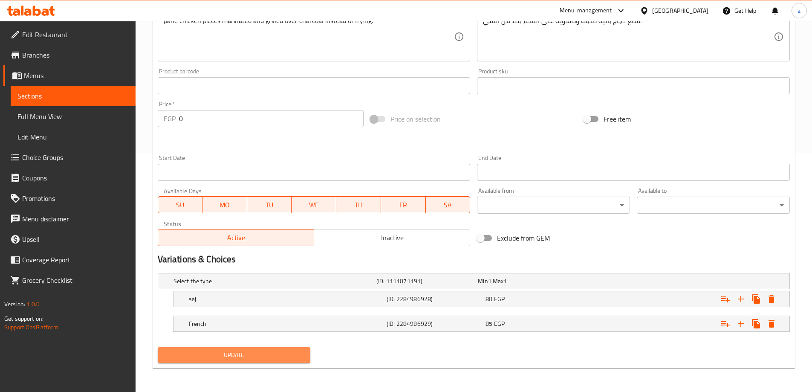
click at [287, 348] on button "Update" at bounding box center [234, 355] width 153 height 16
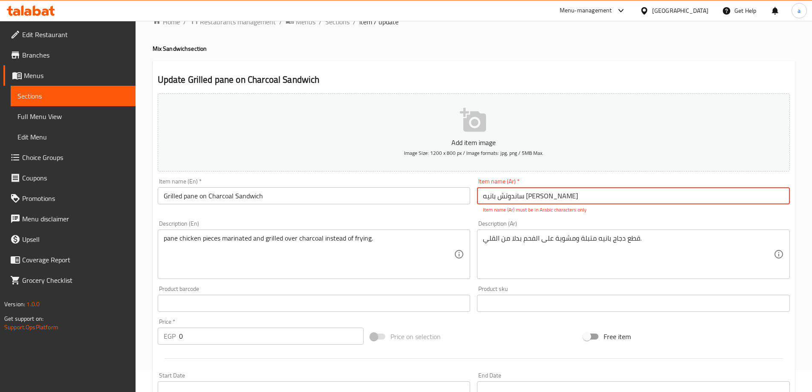
click at [546, 194] on input "ساندوتش بانیه [PERSON_NAME]" at bounding box center [633, 195] width 313 height 17
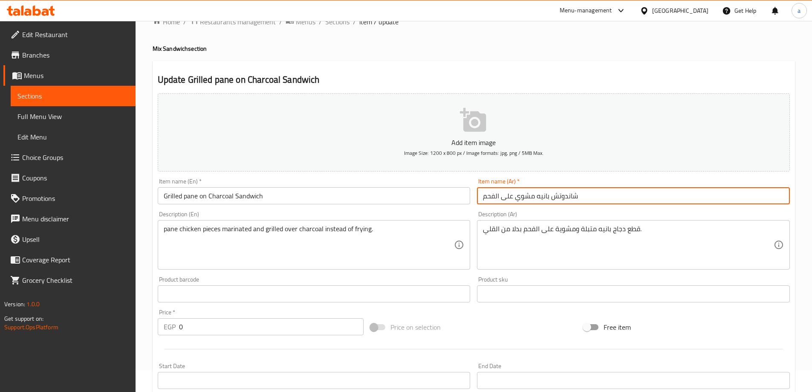
click at [575, 198] on input "شاندوتش بانيه مشوي على الفحم" at bounding box center [633, 195] width 313 height 17
click at [575, 193] on input "شاندوتش بانيه مشوي على الفحم" at bounding box center [633, 195] width 313 height 17
type input "ساندوتش بانيه مشوي على الفحم"
click at [341, 27] on span "Sections" at bounding box center [337, 22] width 24 height 10
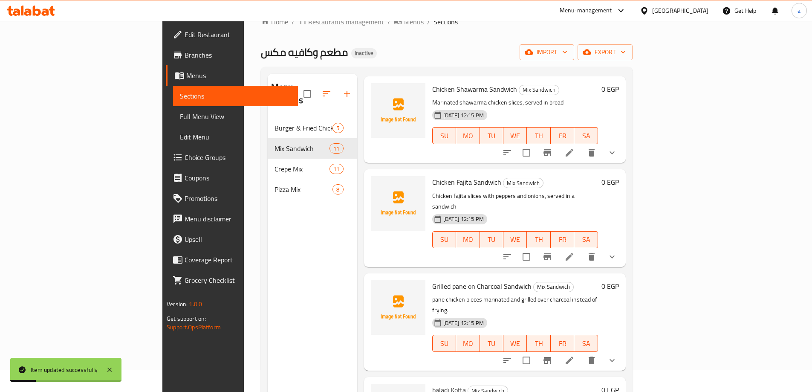
scroll to position [654, 0]
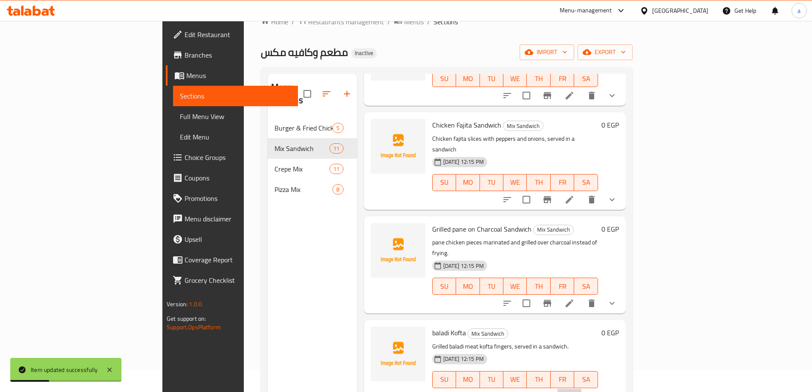
click at [581, 389] on li at bounding box center [570, 396] width 24 height 15
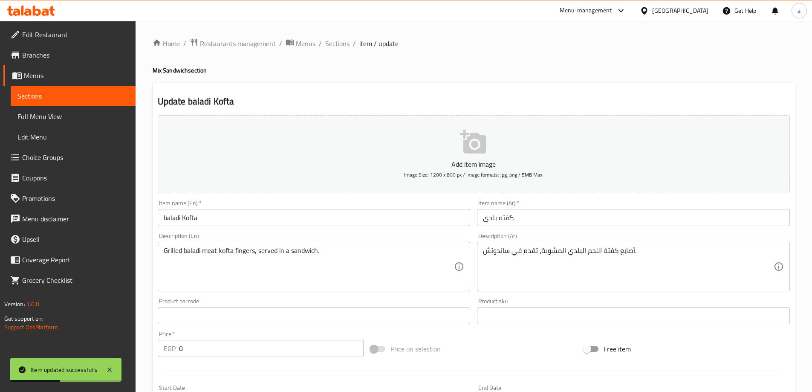
click at [324, 214] on input "baladi Kofta" at bounding box center [314, 217] width 313 height 17
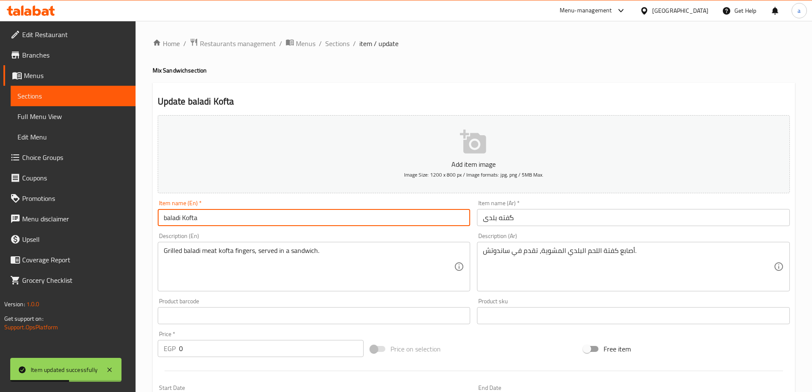
paste input "Sandwich"
type input "baladi Kofta Sandwich"
click at [479, 219] on input "گفته بلدی" at bounding box center [633, 217] width 313 height 17
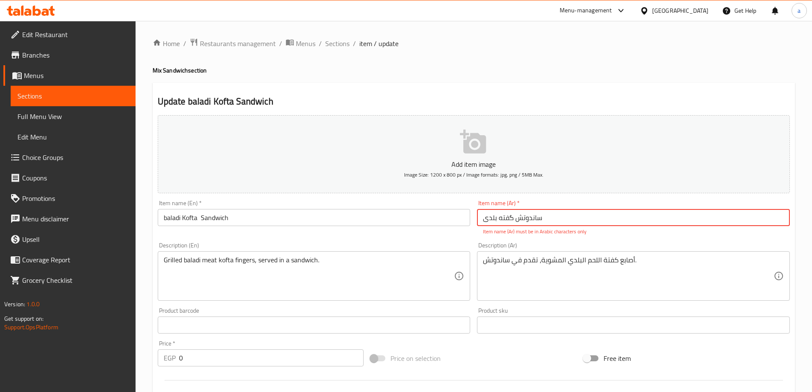
click at [512, 221] on input "ساندوتش گفته بلدی" at bounding box center [633, 217] width 313 height 17
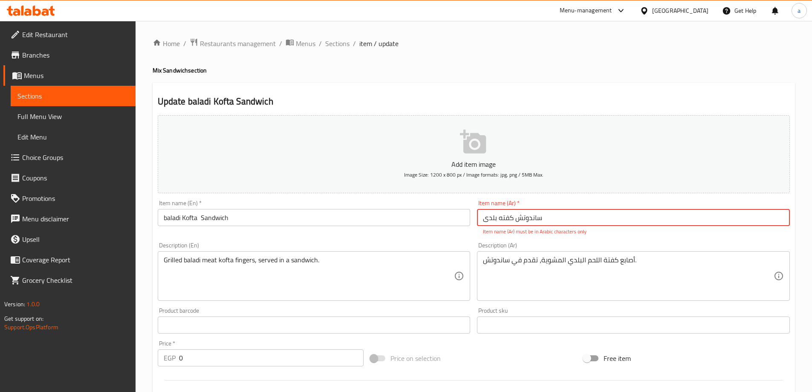
click at [578, 217] on input "ساندوتش كفته بلدی" at bounding box center [633, 217] width 313 height 17
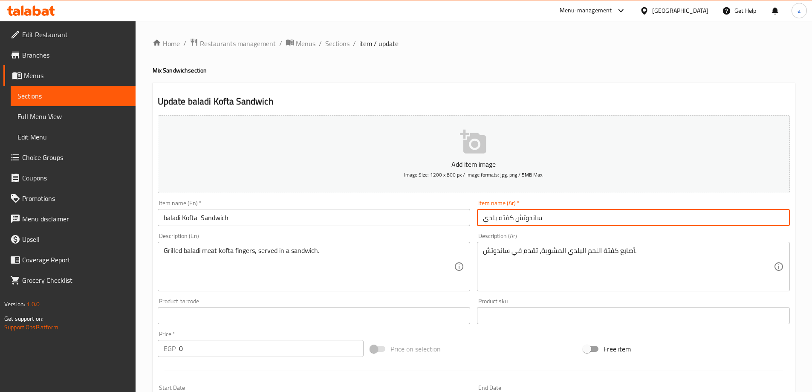
type input "ساندوتش كفته بلدي"
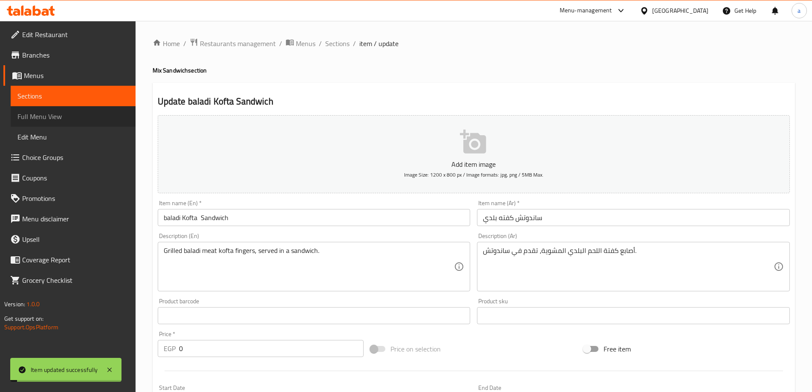
click at [95, 110] on link "Full Menu View" at bounding box center [73, 116] width 125 height 20
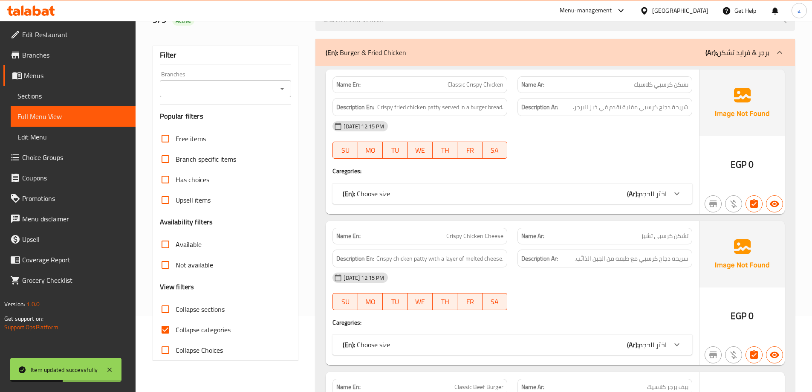
scroll to position [171, 0]
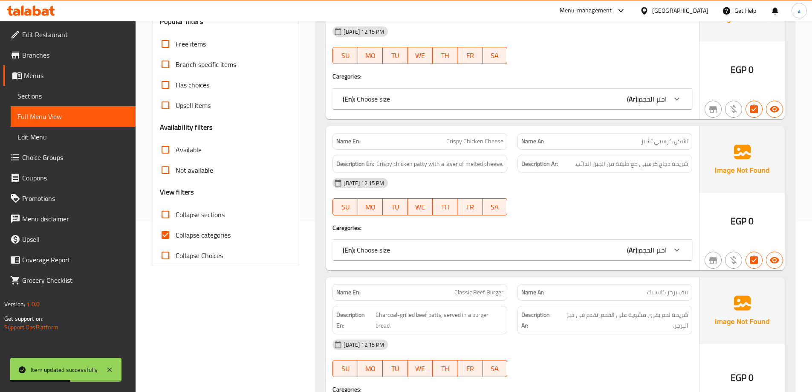
click at [218, 233] on span "Collapse categories" at bounding box center [203, 235] width 55 height 10
click at [176, 233] on input "Collapse categories" at bounding box center [165, 235] width 20 height 20
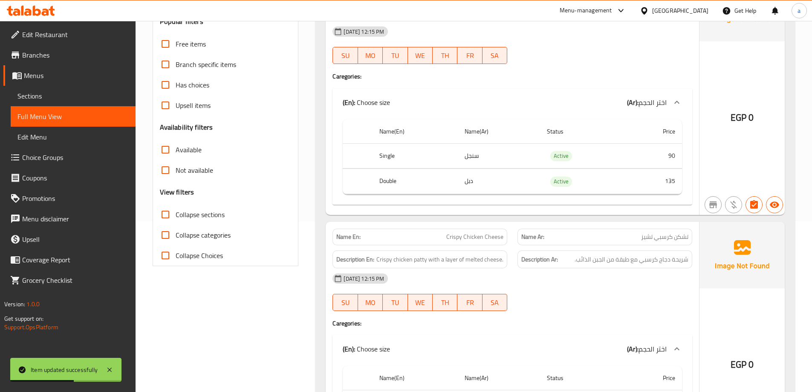
click at [216, 200] on div "Free items Branch specific items Has choices Upsell items Availability filters …" at bounding box center [226, 150] width 132 height 232
click at [197, 225] on label "Collapse categories" at bounding box center [192, 235] width 75 height 20
click at [176, 225] on input "Collapse categories" at bounding box center [165, 235] width 20 height 20
checkbox input "true"
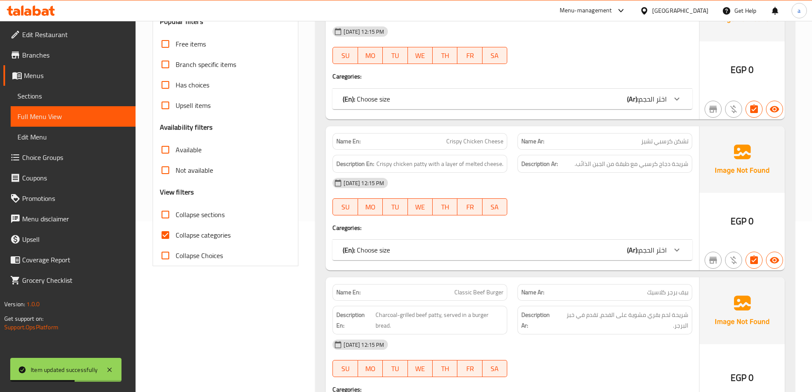
click at [197, 218] on span "Collapse sections" at bounding box center [200, 214] width 49 height 10
click at [176, 218] on input "Collapse sections" at bounding box center [165, 214] width 20 height 20
checkbox input "true"
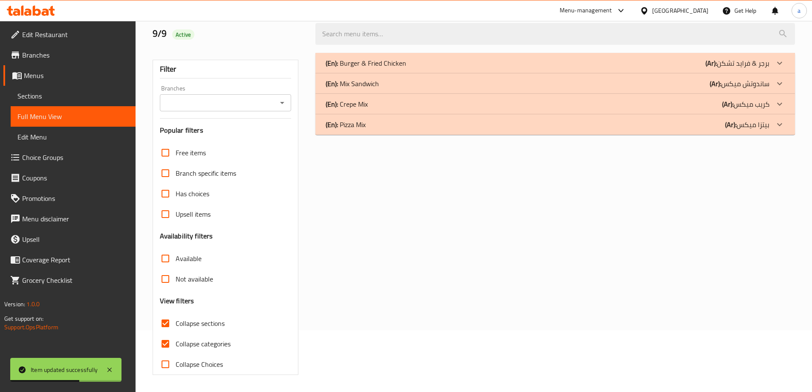
click at [191, 240] on div "Free items Branch specific items Has choices Upsell items Availability filters …" at bounding box center [226, 258] width 132 height 232
click at [198, 347] on span "Collapse categories" at bounding box center [203, 343] width 55 height 10
click at [176, 347] on input "Collapse categories" at bounding box center [165, 343] width 20 height 20
checkbox input "false"
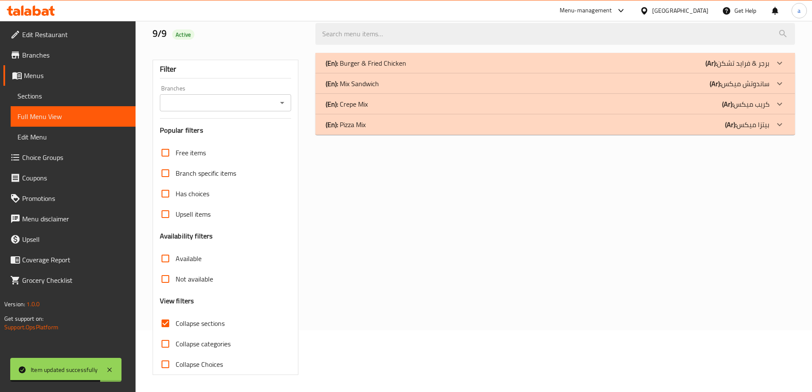
click at [735, 132] on div "(En): Pizza Mix (Ar): بيتزا ميكس" at bounding box center [555, 124] width 480 height 20
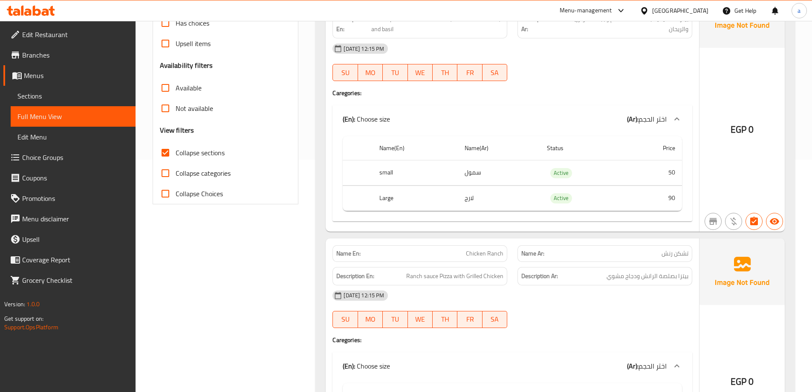
scroll to position [0, 0]
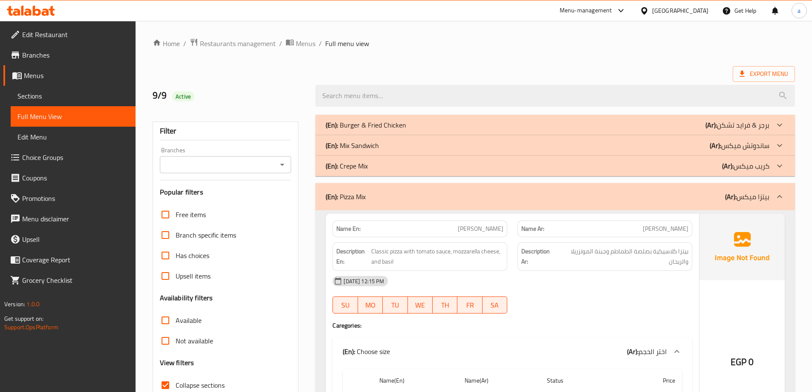
click at [722, 145] on p "(Ar): [PERSON_NAME]" at bounding box center [740, 145] width 60 height 10
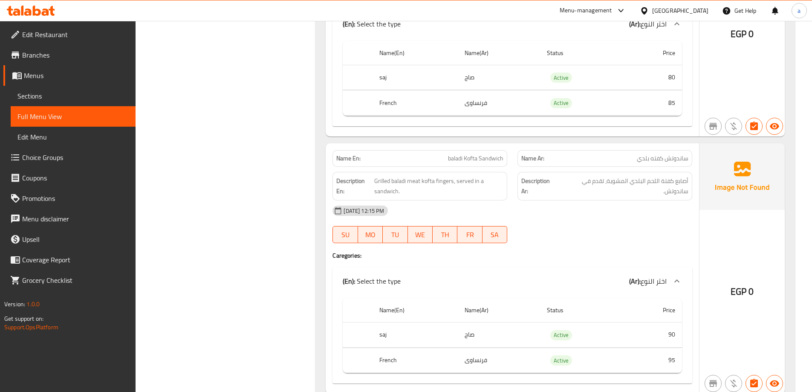
scroll to position [2430, 0]
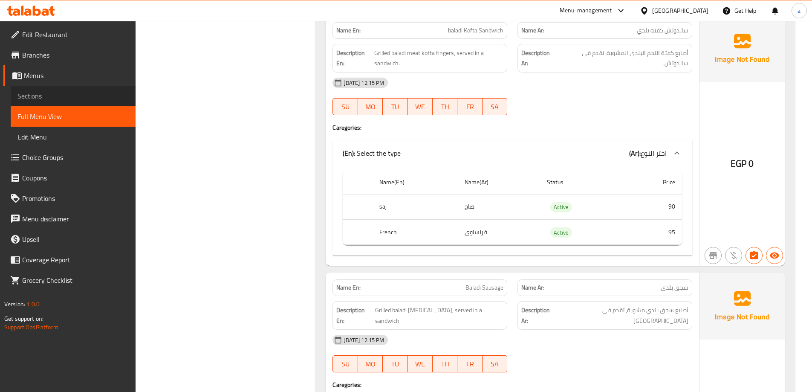
click at [64, 90] on link "Sections" at bounding box center [73, 96] width 125 height 20
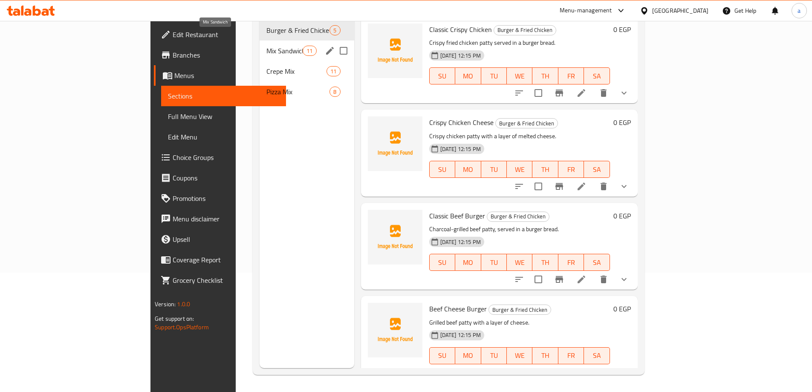
click at [266, 46] on span "Mix Sandwich" at bounding box center [284, 51] width 36 height 10
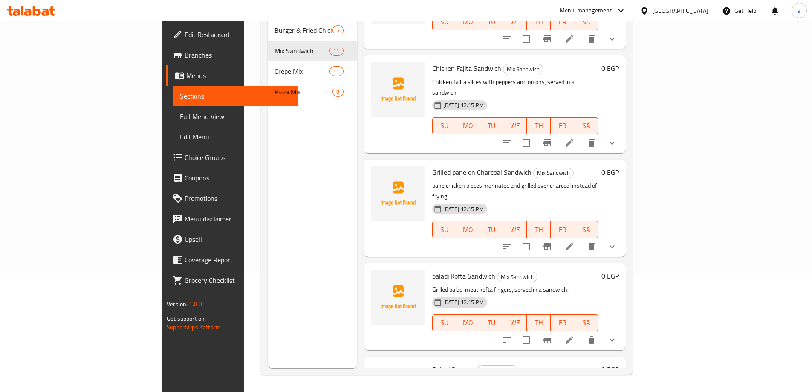
scroll to position [654, 0]
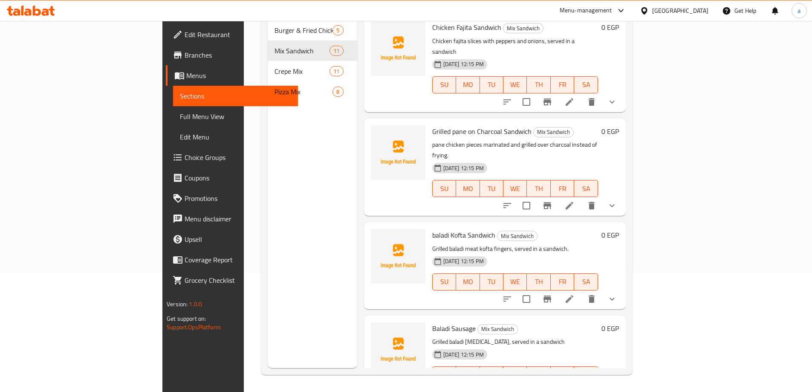
click at [581, 384] on li at bounding box center [570, 391] width 24 height 15
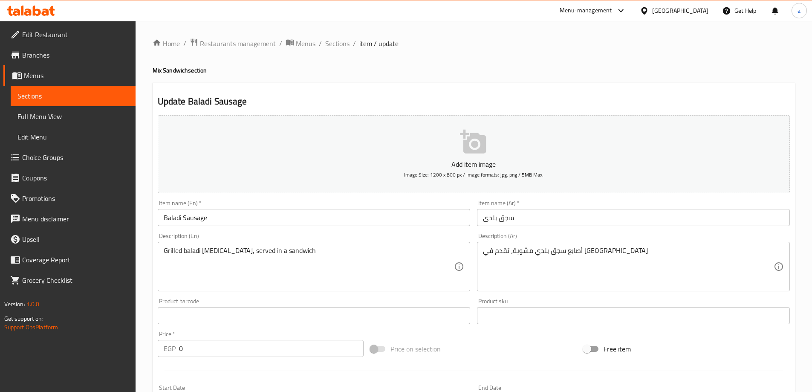
click at [365, 223] on input "Baladi Sausage" at bounding box center [314, 217] width 313 height 17
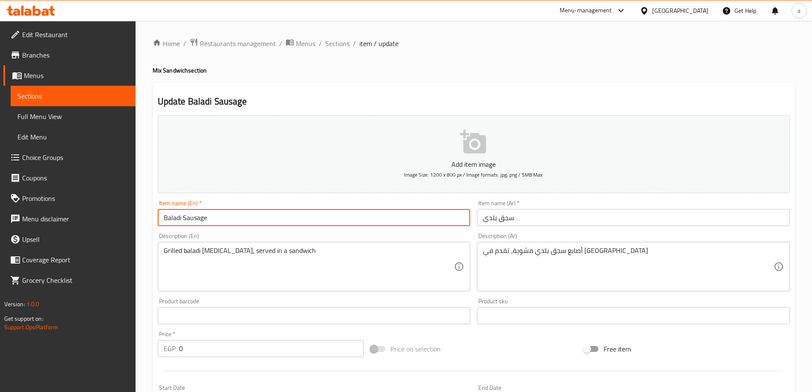
paste input "Sandwich"
type input "Baladi Sausage Sandwich"
click at [564, 222] on input "سجق بلدی" at bounding box center [633, 217] width 313 height 17
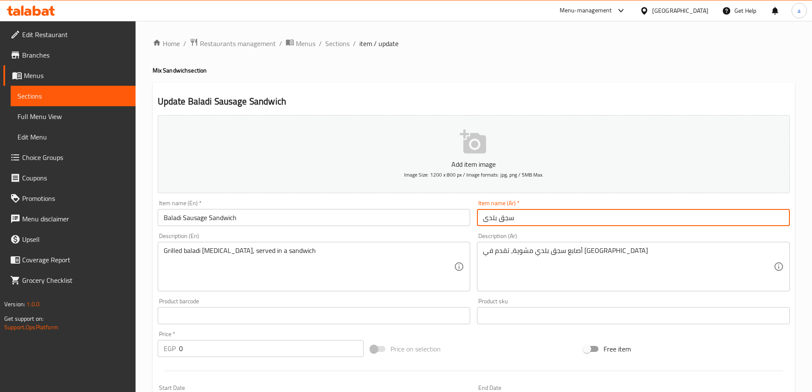
click at [486, 220] on input "سجق بلدی" at bounding box center [633, 217] width 313 height 17
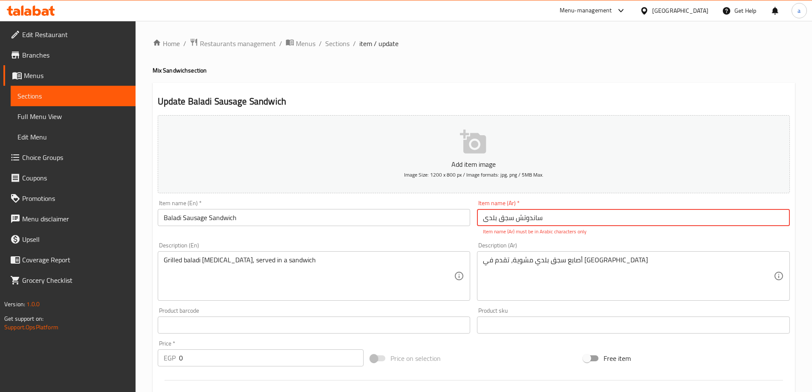
click at [337, 50] on div "Home / Restaurants management / Menus / Sections / item / update Mix Sandwich s…" at bounding box center [474, 326] width 642 height 576
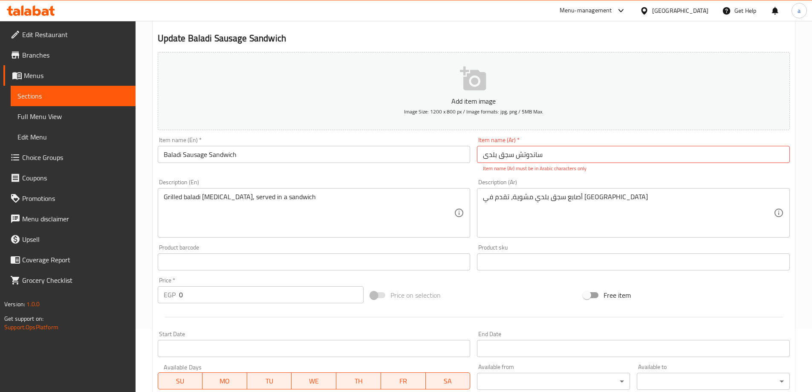
scroll to position [171, 0]
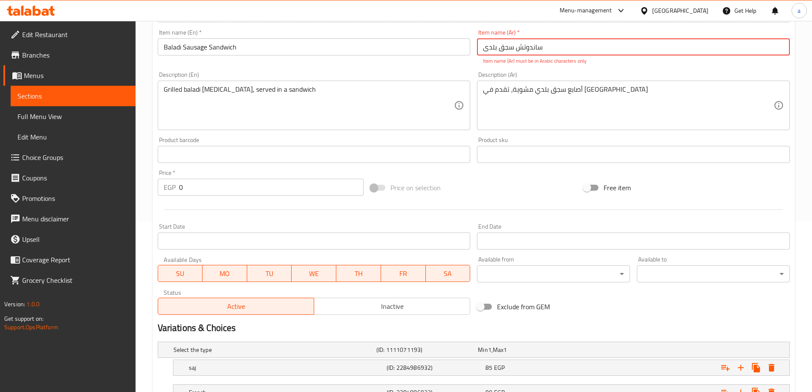
click at [564, 49] on input "ساندوتش سجق بلدی" at bounding box center [633, 46] width 313 height 17
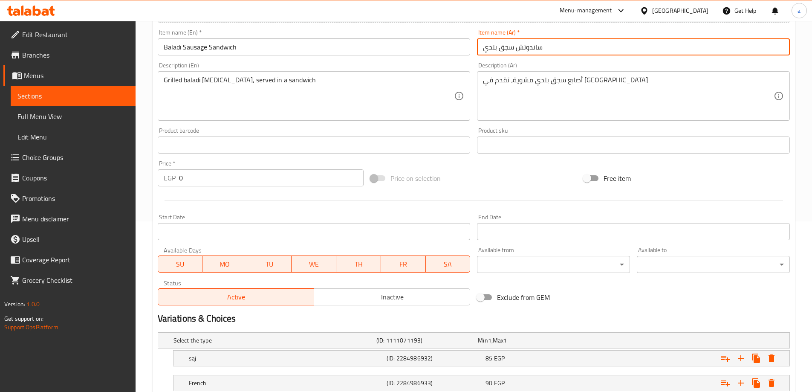
type input "ساندوتش سجق بلدي"
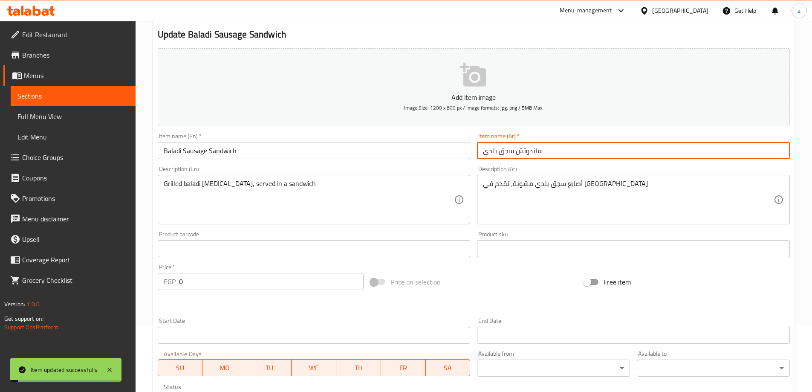
scroll to position [0, 0]
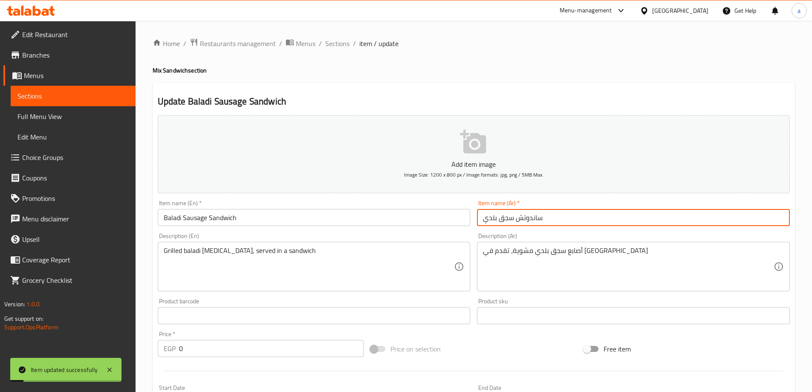
click at [354, 44] on li "/" at bounding box center [354, 43] width 3 height 10
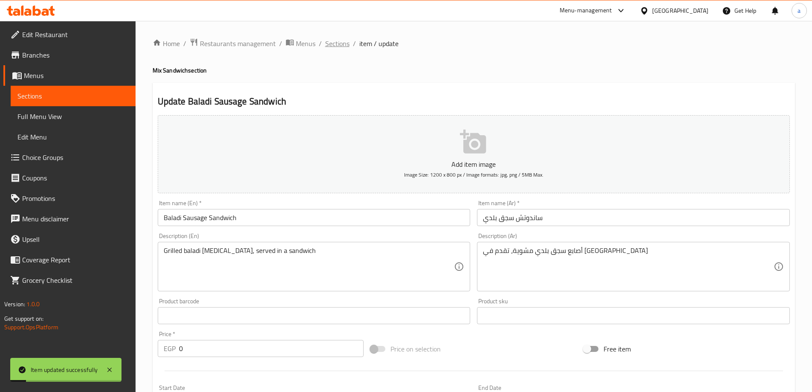
click at [334, 45] on span "Sections" at bounding box center [337, 43] width 24 height 10
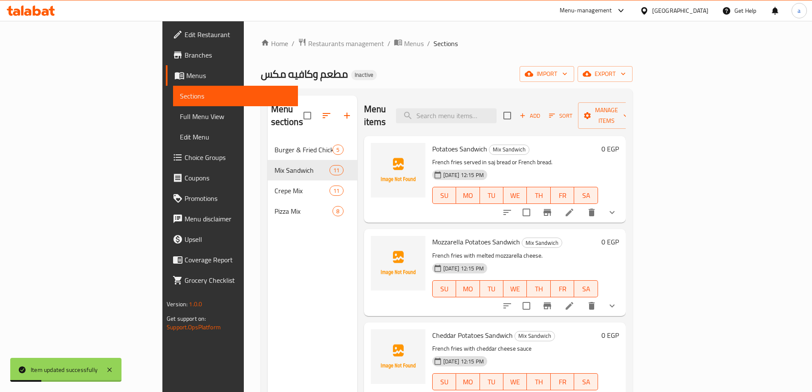
click at [173, 124] on link "Full Menu View" at bounding box center [235, 116] width 125 height 20
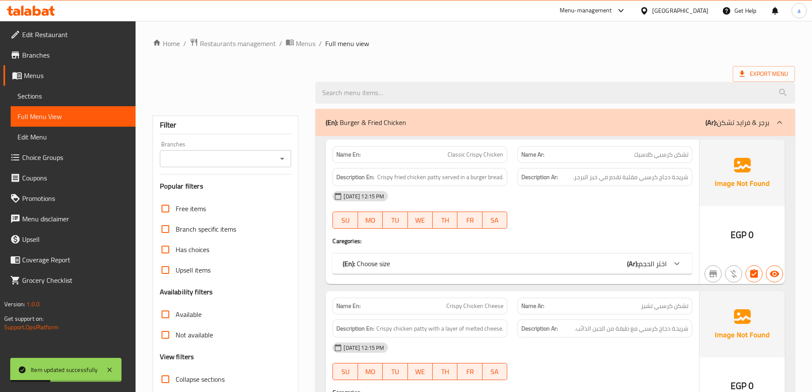
scroll to position [171, 0]
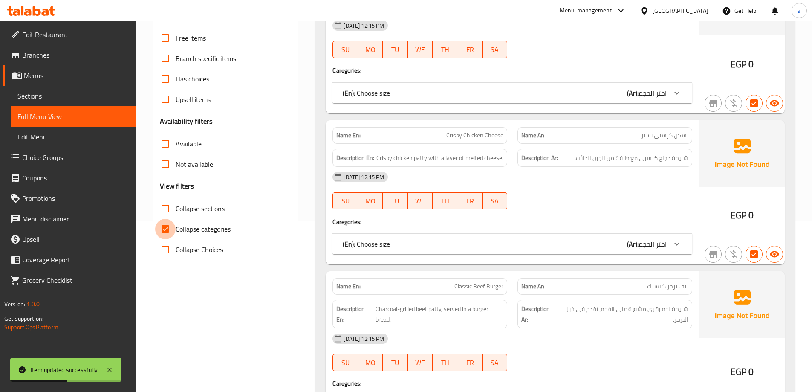
click at [168, 231] on input "Collapse categories" at bounding box center [165, 229] width 20 height 20
checkbox input "false"
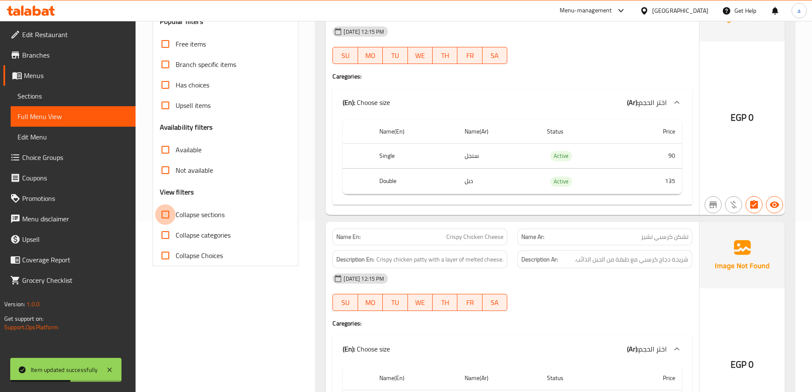
click at [166, 217] on input "Collapse sections" at bounding box center [165, 214] width 20 height 20
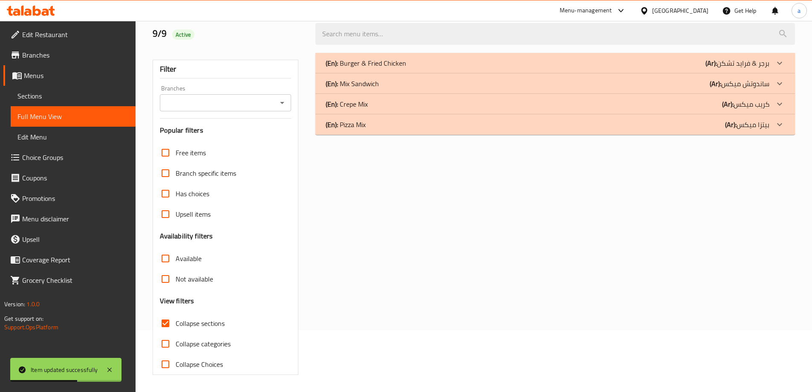
scroll to position [62, 0]
click at [738, 121] on p "(Ar): [PERSON_NAME]" at bounding box center [747, 124] width 44 height 10
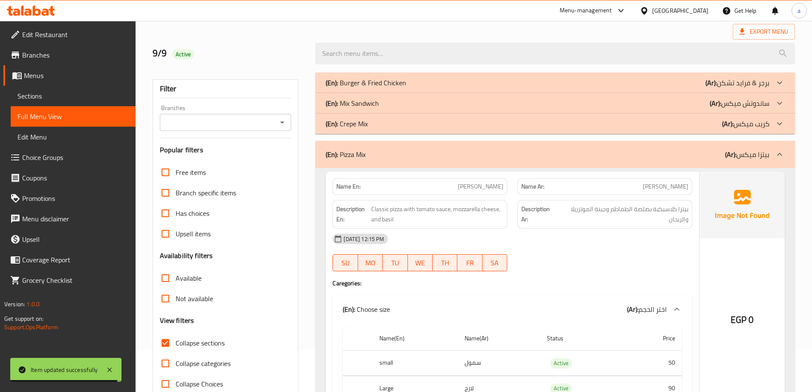
scroll to position [0, 0]
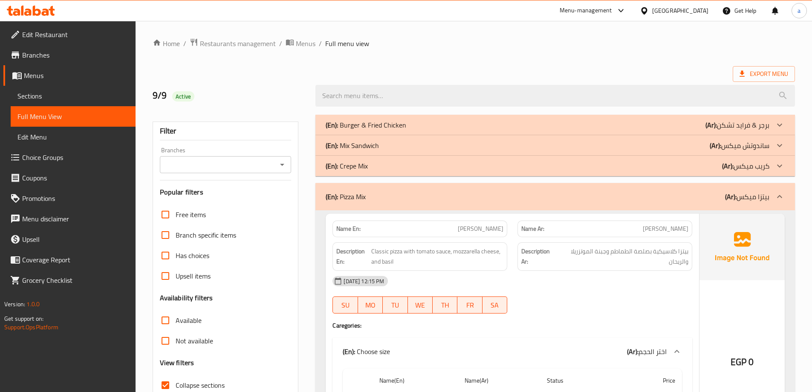
click at [734, 148] on p "(Ar): [PERSON_NAME]" at bounding box center [740, 145] width 60 height 10
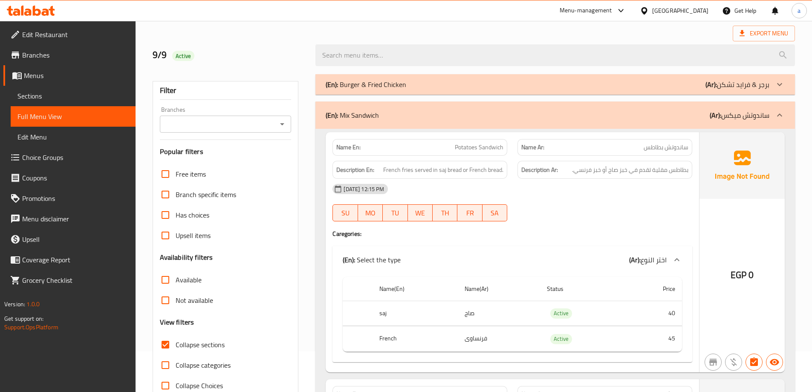
scroll to position [171, 0]
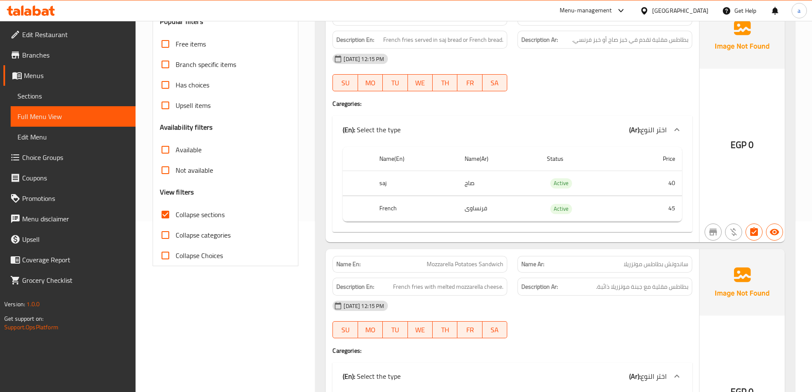
click at [205, 220] on span "Collapse sections" at bounding box center [200, 214] width 49 height 10
click at [176, 220] on input "Collapse sections" at bounding box center [165, 214] width 20 height 20
checkbox input "false"
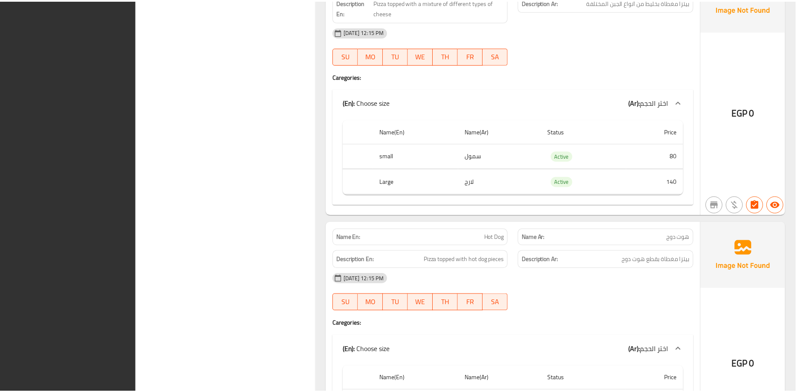
scroll to position [7123, 0]
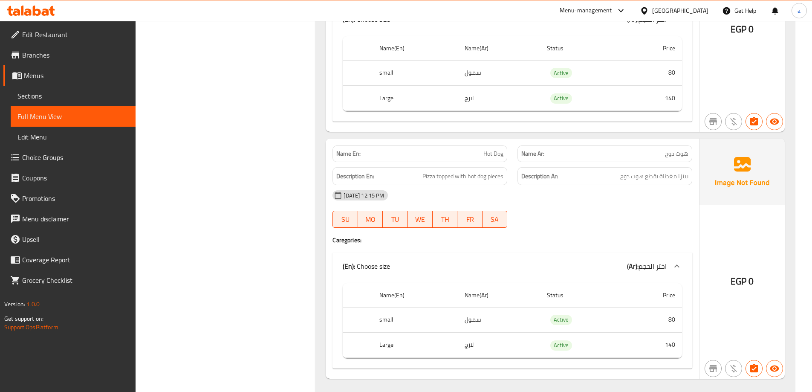
click at [694, 10] on div "[GEOGRAPHIC_DATA]" at bounding box center [680, 10] width 56 height 9
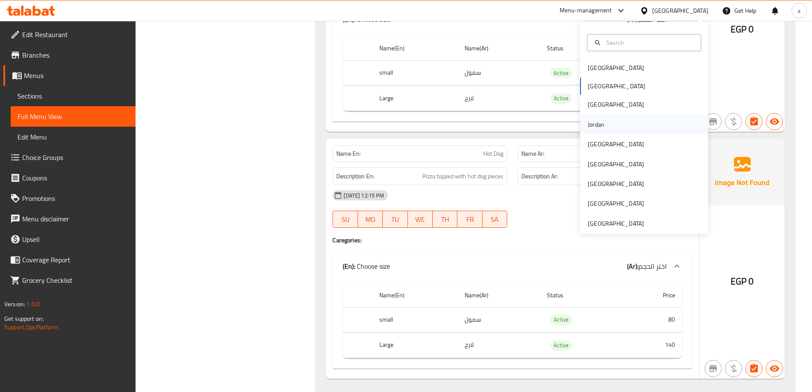
click at [611, 128] on div "Jordan" at bounding box center [644, 125] width 128 height 20
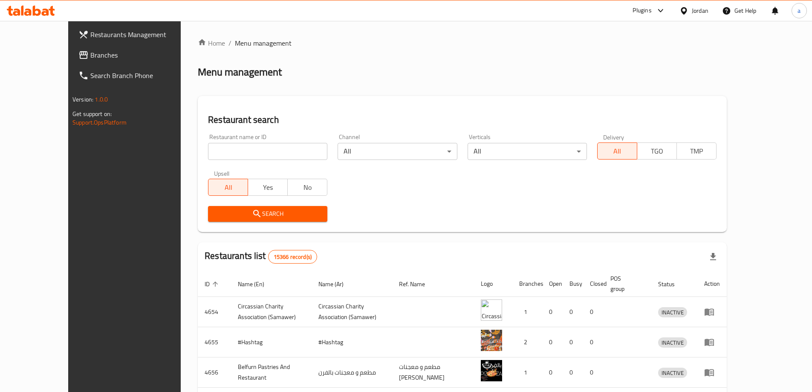
click at [91, 57] on span "Branches" at bounding box center [143, 55] width 107 height 10
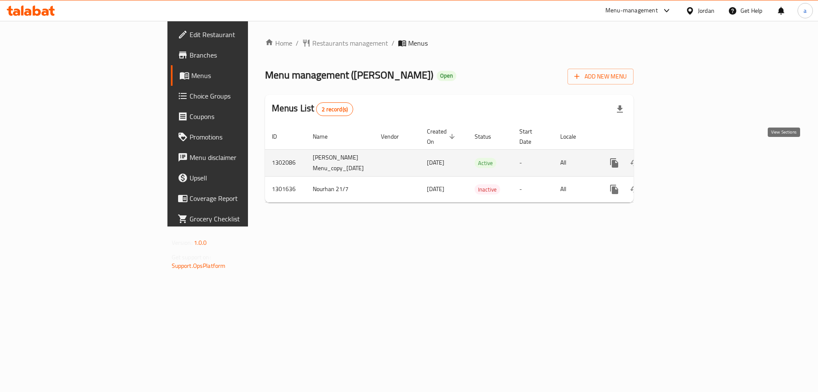
click at [681, 158] on icon "enhanced table" at bounding box center [676, 163] width 10 height 10
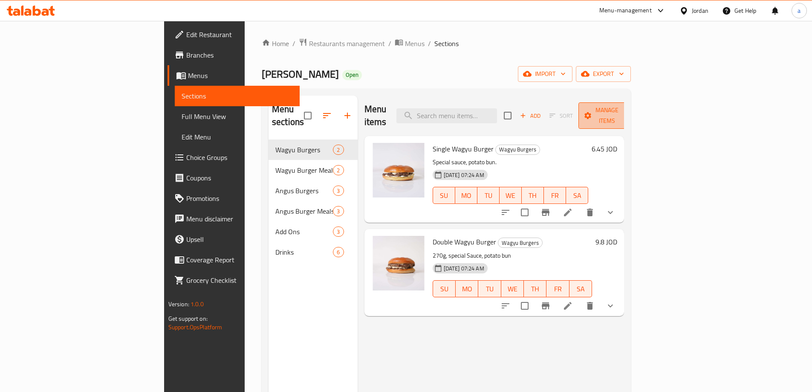
click at [630, 113] on icon "button" at bounding box center [626, 115] width 9 height 9
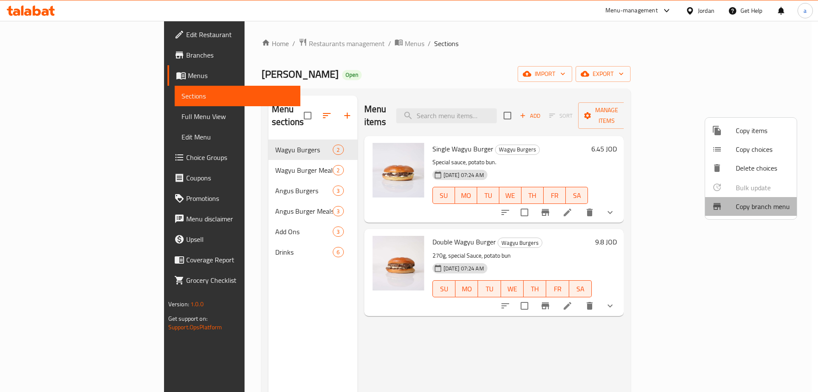
click at [758, 202] on span "Copy branch menu" at bounding box center [763, 206] width 54 height 10
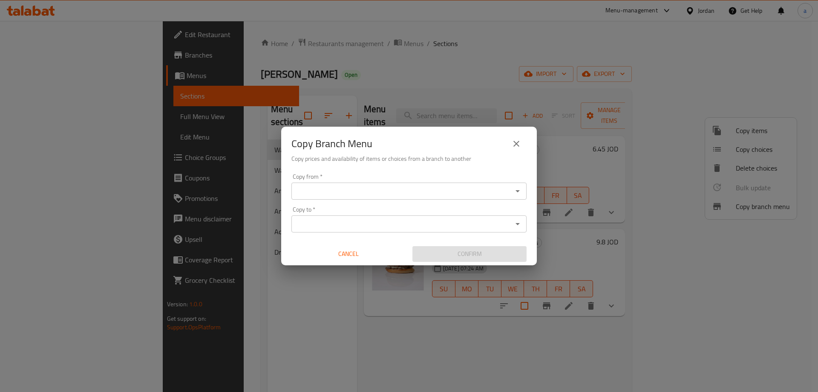
click at [425, 197] on div "Copy from *" at bounding box center [409, 190] width 235 height 17
click at [514, 193] on icon "Open" at bounding box center [518, 191] width 10 height 10
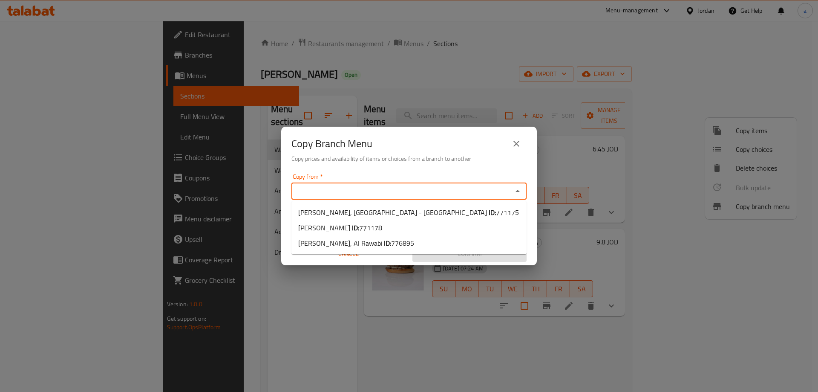
click at [429, 193] on input "Copy from   *" at bounding box center [402, 191] width 216 height 12
click at [400, 223] on li "Mr. Moe, Abdoun ID: 771178" at bounding box center [409, 227] width 235 height 15
type input "Mr. Moe, Abdoun"
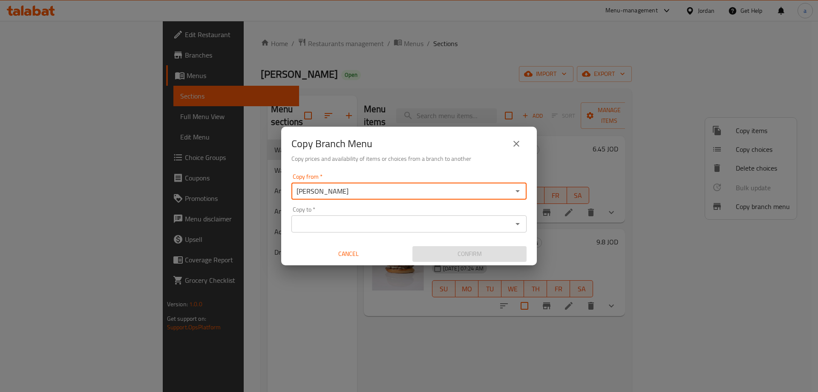
click at [490, 230] on div "Copy to *" at bounding box center [409, 223] width 235 height 17
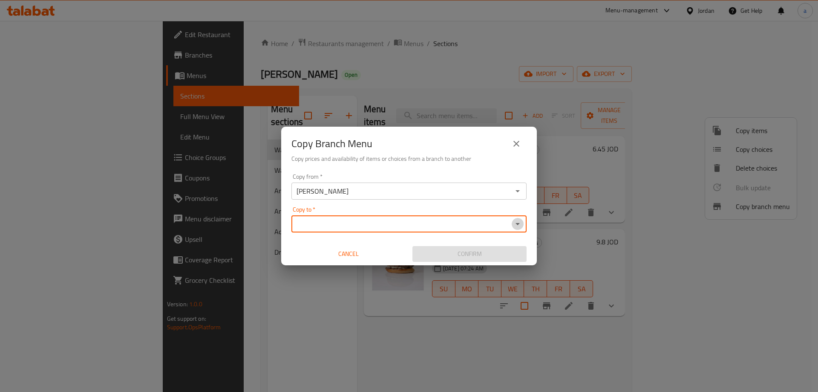
click at [522, 227] on icon "Open" at bounding box center [518, 224] width 10 height 10
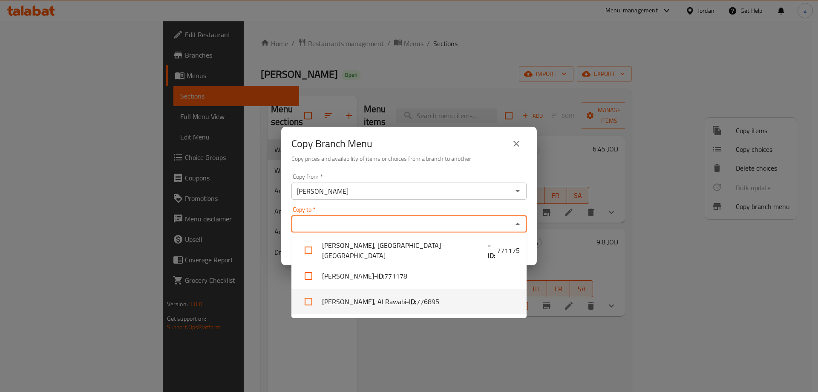
click at [416, 306] on span "776895" at bounding box center [427, 301] width 23 height 10
checkbox input "true"
click at [337, 386] on div "Copy Branch Menu Copy prices and availability of items or choices from a branch…" at bounding box center [409, 196] width 818 height 392
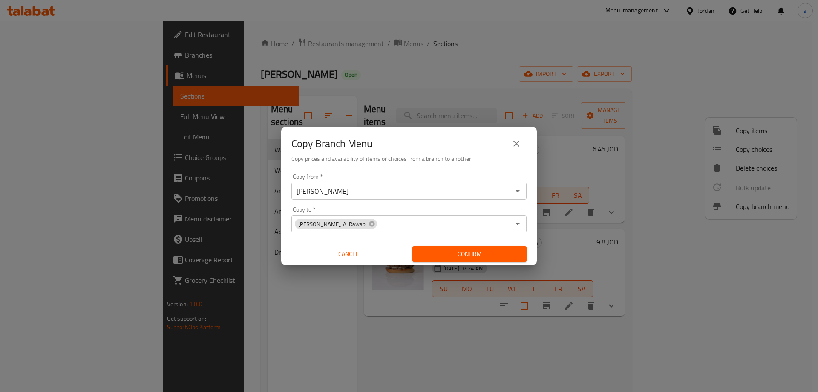
click at [450, 258] on span "Confirm" at bounding box center [469, 254] width 101 height 11
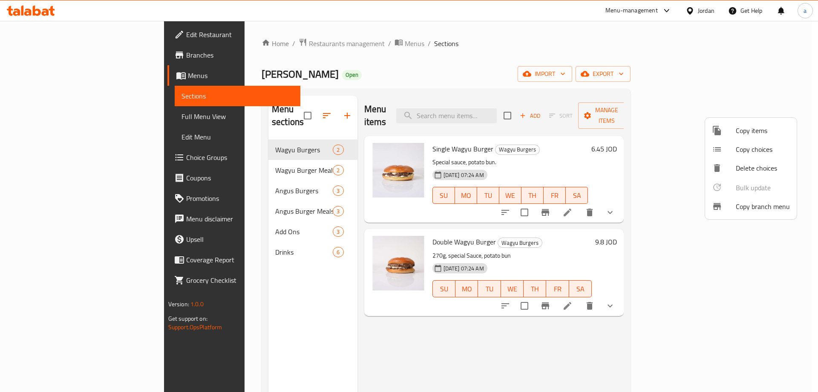
click at [706, 9] on div at bounding box center [409, 196] width 818 height 392
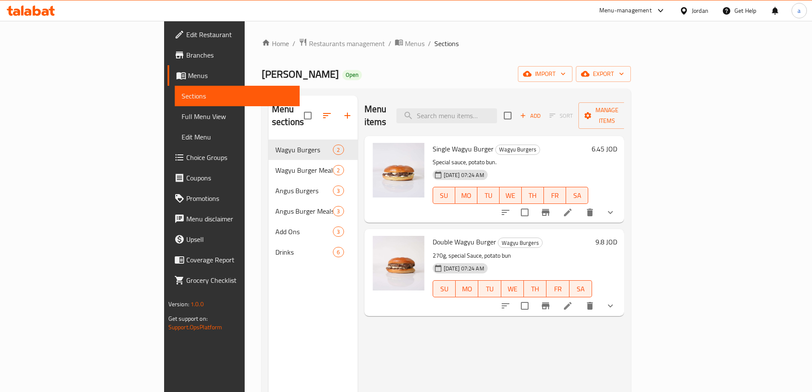
click at [706, 9] on div "Jordan" at bounding box center [700, 10] width 17 height 9
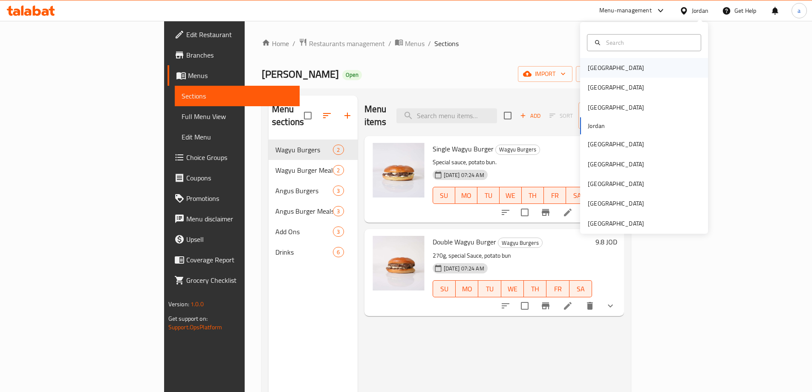
click at [614, 69] on div "[GEOGRAPHIC_DATA]" at bounding box center [644, 68] width 128 height 20
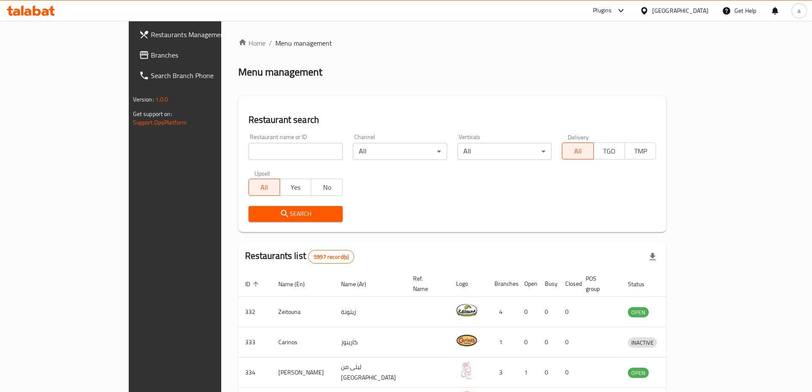
click at [652, 15] on div at bounding box center [646, 10] width 12 height 9
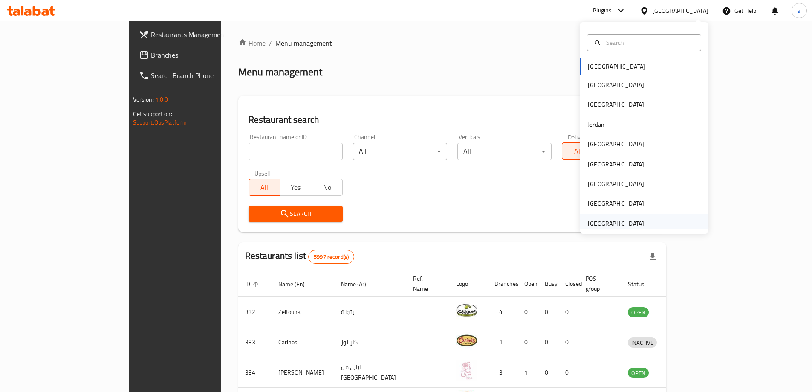
click at [603, 221] on div "[GEOGRAPHIC_DATA]" at bounding box center [616, 223] width 56 height 9
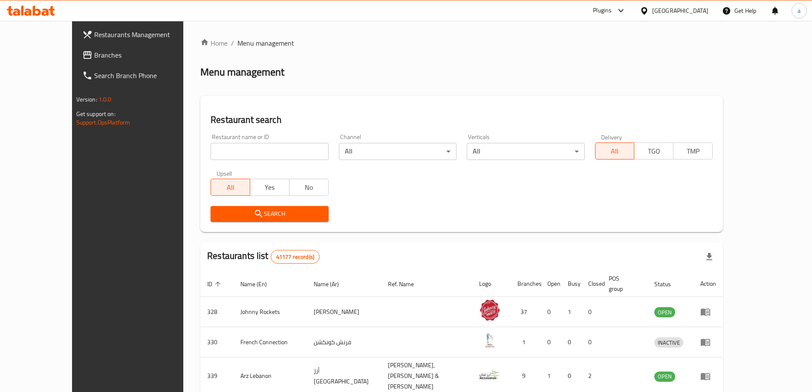
click at [75, 62] on link "Branches" at bounding box center [141, 55] width 132 height 20
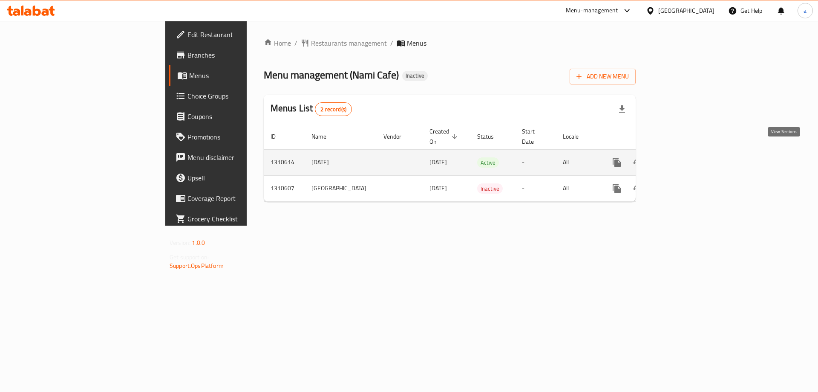
click at [689, 160] on link "enhanced table" at bounding box center [678, 162] width 20 height 20
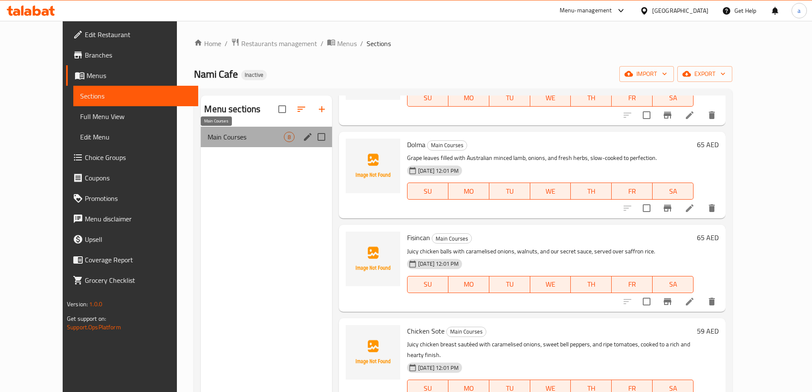
drag, startPoint x: 214, startPoint y: 133, endPoint x: 184, endPoint y: 134, distance: 29.4
click at [208, 134] on span "Main Courses" at bounding box center [246, 137] width 76 height 10
